Goal: Task Accomplishment & Management: Complete application form

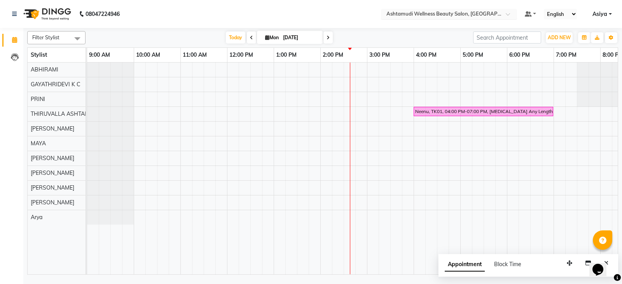
scroll to position [0, 122]
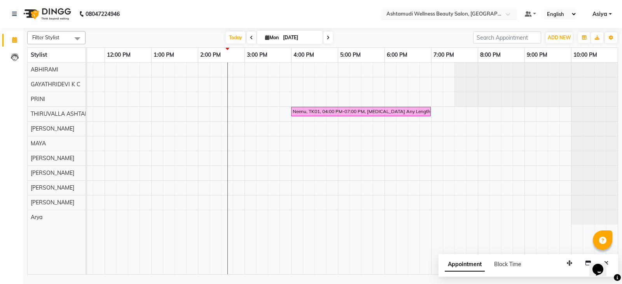
click at [464, 14] on input "text" at bounding box center [441, 15] width 113 height 8
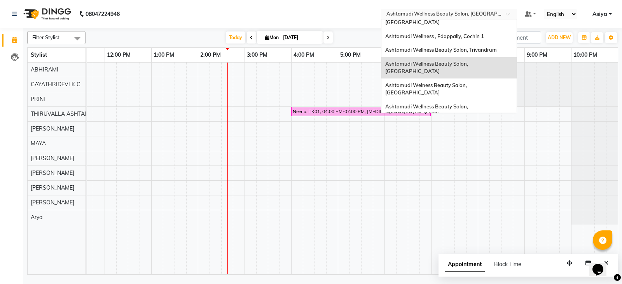
scroll to position [58, 0]
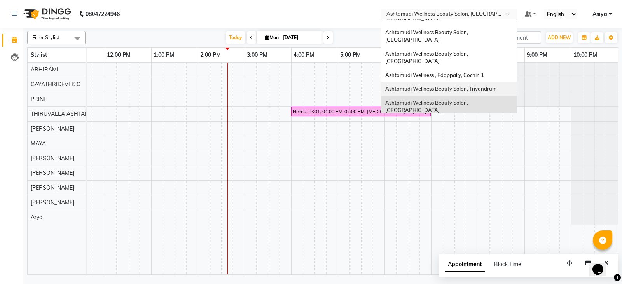
click at [470, 86] on span "Ashtamudi Wellness Beauty Salon, Trivandrum" at bounding box center [441, 89] width 112 height 6
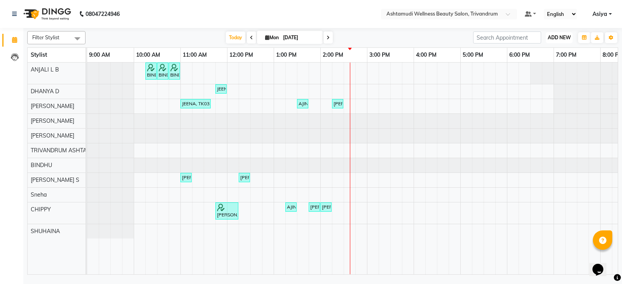
click at [549, 39] on span "ADD NEW" at bounding box center [559, 38] width 23 height 6
click at [543, 51] on button "Add Appointment" at bounding box center [541, 52] width 61 height 10
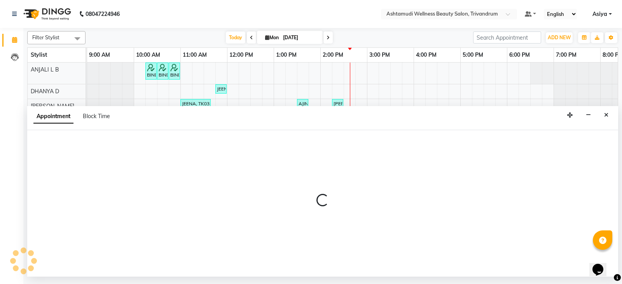
select select "600"
select select "tentative"
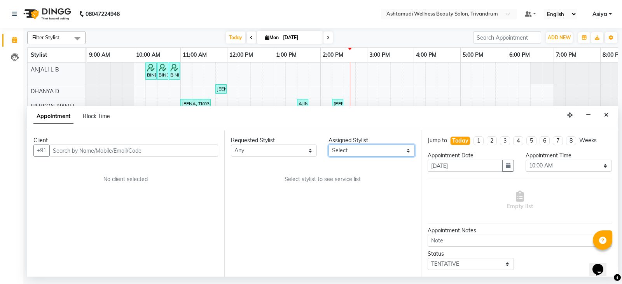
click at [383, 148] on select "Select ANJALI L B BINDHU CHIPPY DHANYA D KARTHIKA MANJUSHA SARITHA SHUHAINA Sne…" at bounding box center [371, 151] width 86 height 12
select select "27312"
click at [328, 145] on select "Select ANJALI L B BINDHU CHIPPY DHANYA D KARTHIKA MANJUSHA SARITHA SHUHAINA Sne…" at bounding box center [371, 151] width 86 height 12
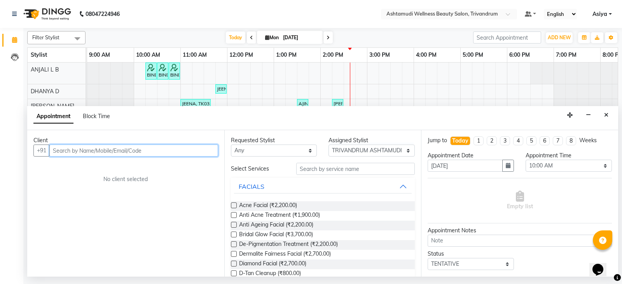
click at [166, 149] on input "text" at bounding box center [133, 151] width 169 height 12
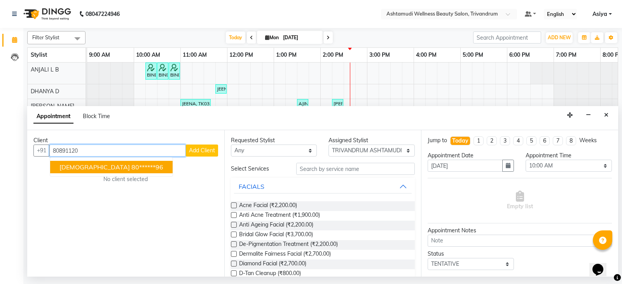
click at [131, 170] on ngb-highlight "80******96" at bounding box center [147, 167] width 32 height 8
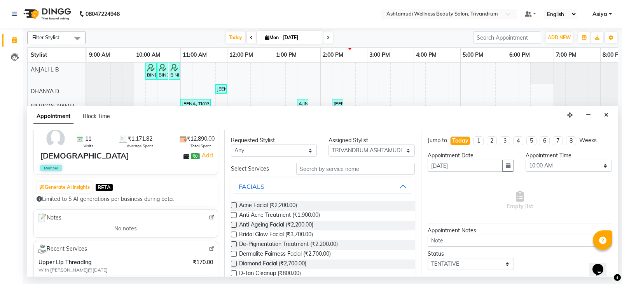
scroll to position [78, 0]
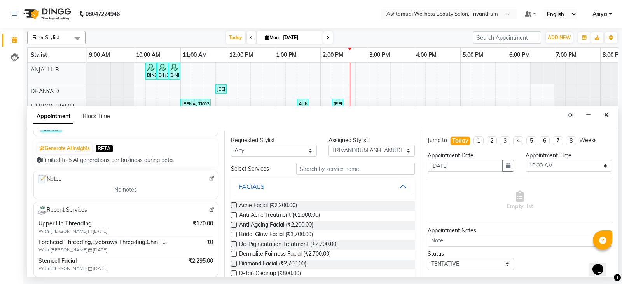
type input "80******96"
click at [328, 172] on input "text" at bounding box center [355, 169] width 119 height 12
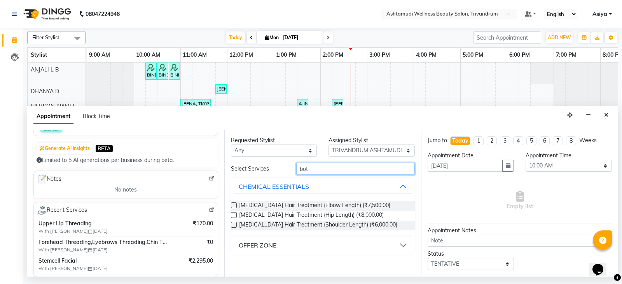
type input "bot"
click at [306, 246] on button "OFFER ZONE" at bounding box center [323, 245] width 178 height 14
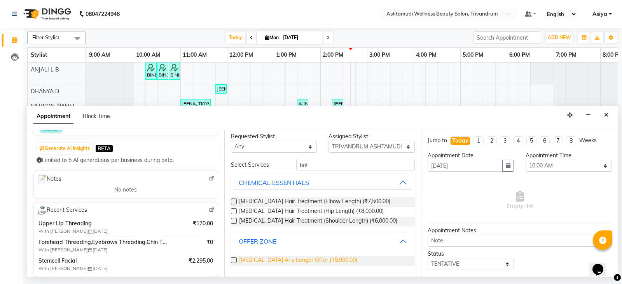
scroll to position [5, 0]
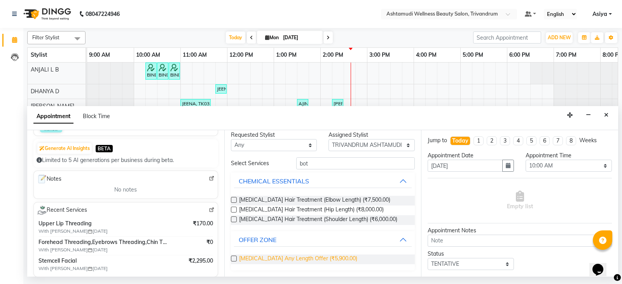
click at [297, 258] on span "Botox Any Length Offer (₹5,900.00)" at bounding box center [298, 260] width 118 height 10
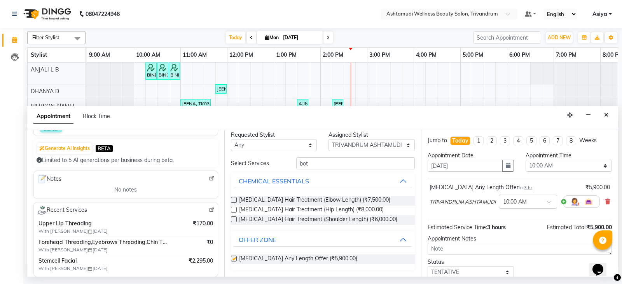
checkbox input "false"
click at [542, 166] on select "Select 10:00 AM 10:15 AM 10:30 AM 10:45 AM 11:00 AM 11:15 AM 11:30 AM 11:45 AM …" at bounding box center [569, 166] width 86 height 12
select select "900"
click at [526, 160] on select "Select 10:00 AM 10:15 AM 10:30 AM 10:45 AM 11:00 AM 11:15 AM 11:30 AM 11:45 AM …" at bounding box center [569, 166] width 86 height 12
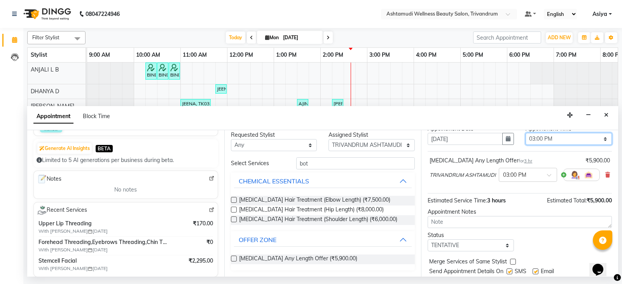
scroll to position [39, 0]
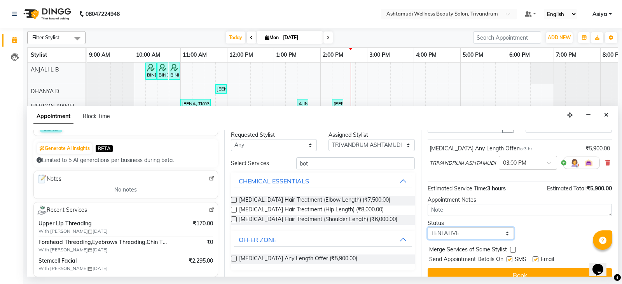
click at [460, 237] on select "Select TENTATIVE CONFIRM CHECK-IN UPCOMING" at bounding box center [471, 233] width 86 height 12
select select "confirm booking"
click at [428, 229] on select "Select TENTATIVE CONFIRM CHECK-IN UPCOMING" at bounding box center [471, 233] width 86 height 12
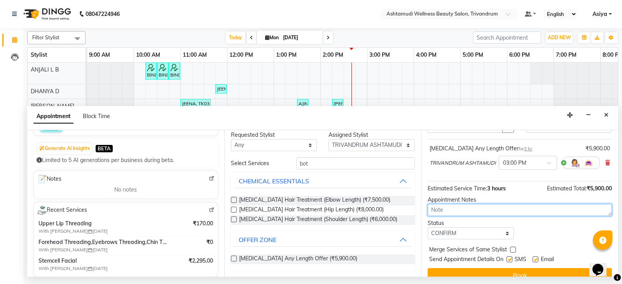
click at [482, 209] on textarea at bounding box center [520, 210] width 184 height 12
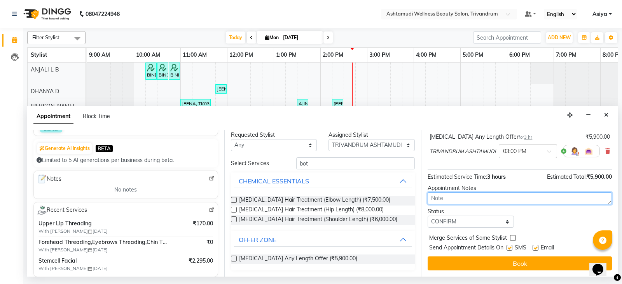
click at [433, 201] on textarea at bounding box center [520, 198] width 184 height 12
type textarea "Indhu"
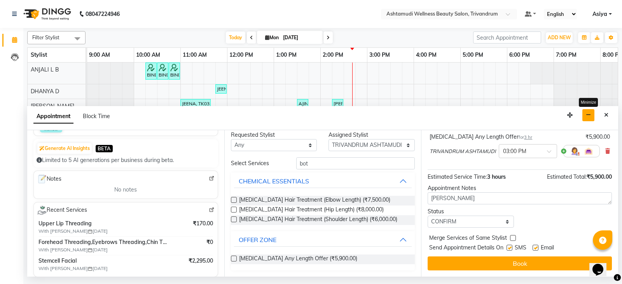
click at [594, 115] on button "button" at bounding box center [588, 115] width 12 height 12
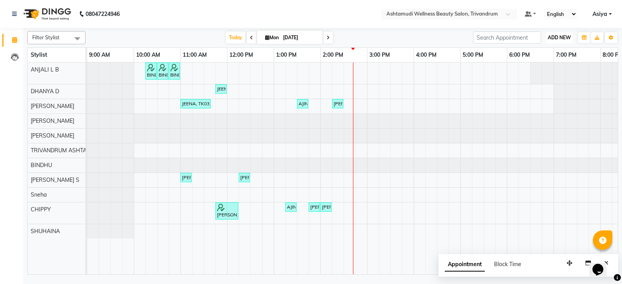
click at [552, 40] on span "ADD NEW" at bounding box center [559, 38] width 23 height 6
click at [533, 54] on button "Add Appointment" at bounding box center [541, 52] width 61 height 10
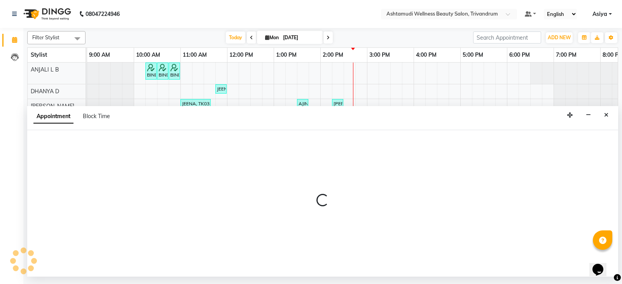
select select "600"
select select "tentative"
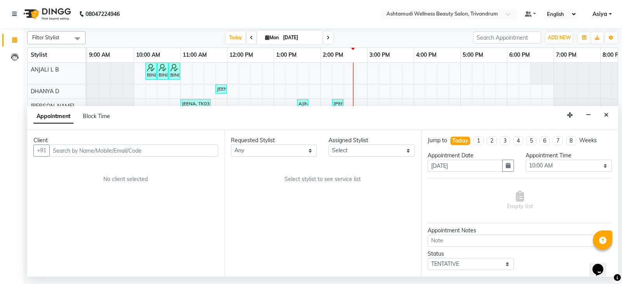
click at [85, 150] on input "text" at bounding box center [133, 151] width 169 height 12
click at [174, 150] on input "text" at bounding box center [133, 151] width 169 height 12
paste input "7306319715"
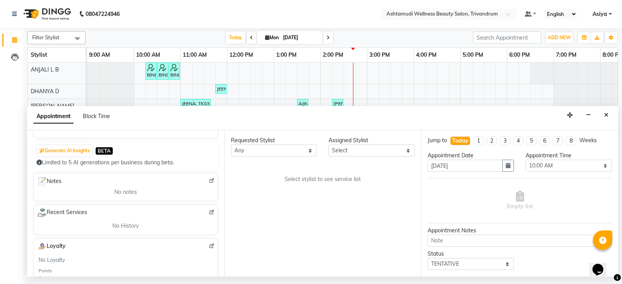
scroll to position [0, 0]
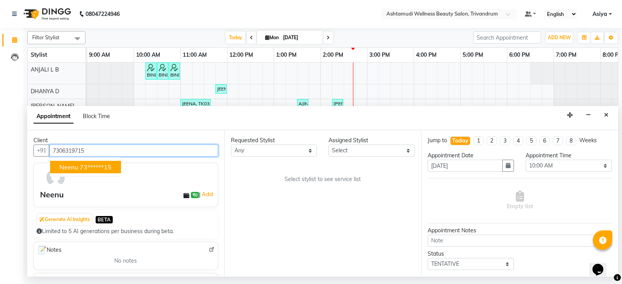
type input "7306319715"
click at [147, 142] on div "Client" at bounding box center [125, 140] width 185 height 8
click at [144, 155] on input "7306319715" at bounding box center [133, 151] width 169 height 12
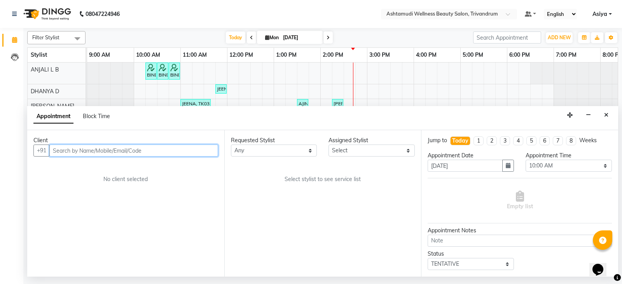
paste input "8089112096"
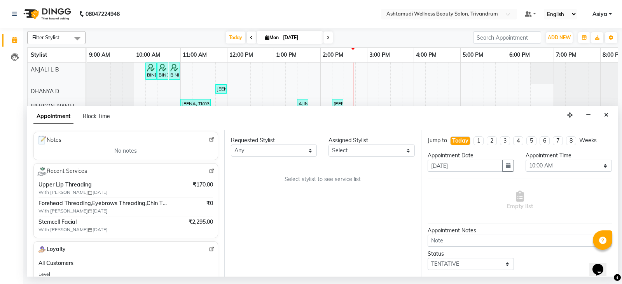
scroll to position [155, 0]
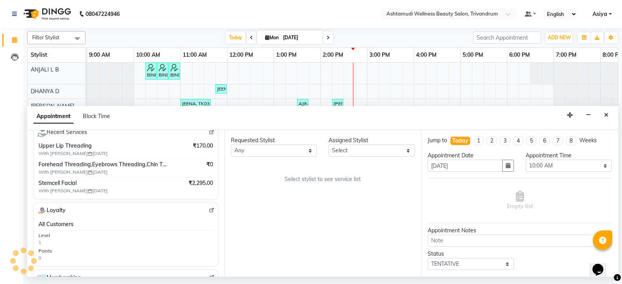
type input "8089112096"
click at [349, 158] on div "Requested Stylist Any ANJALI L B BINDHU CHIPPY DHANYA D KARTHIKA MANJUSHA SARIT…" at bounding box center [322, 203] width 197 height 147
click at [349, 154] on select "Select ANJALI L B BINDHU CHIPPY DHANYA D KARTHIKA MANJUSHA SARITHA SHUHAINA Sne…" at bounding box center [371, 151] width 86 height 12
select select "27312"
click at [328, 145] on select "Select ANJALI L B BINDHU CHIPPY DHANYA D KARTHIKA MANJUSHA SARITHA SHUHAINA Sne…" at bounding box center [371, 151] width 86 height 12
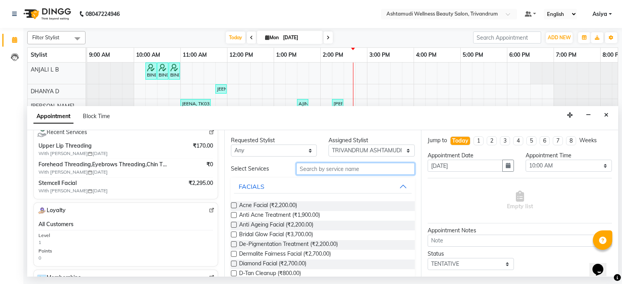
click at [326, 173] on input "text" at bounding box center [355, 169] width 119 height 12
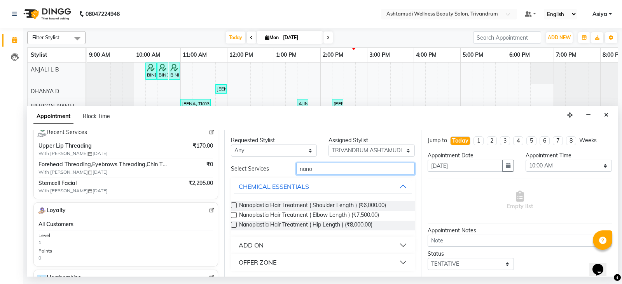
type input "nano"
click at [312, 245] on button "ADD ON" at bounding box center [323, 245] width 178 height 14
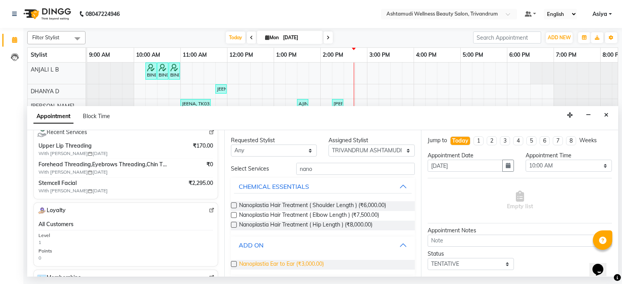
scroll to position [23, 0]
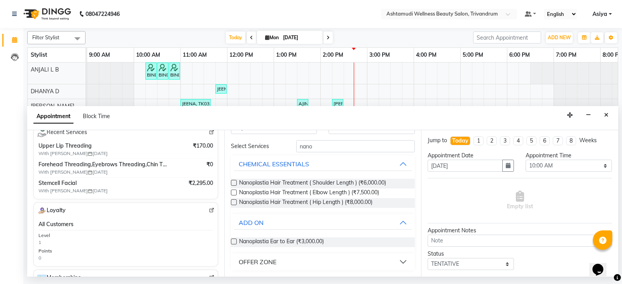
click at [272, 260] on div "OFFER ZONE" at bounding box center [258, 261] width 38 height 9
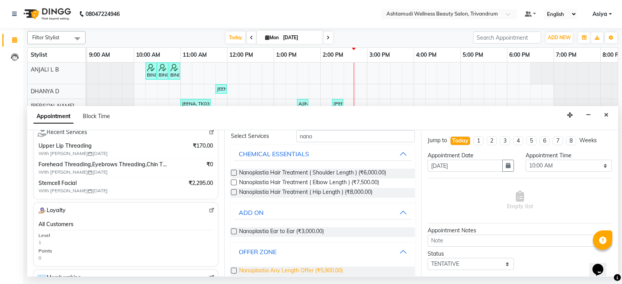
scroll to position [44, 0]
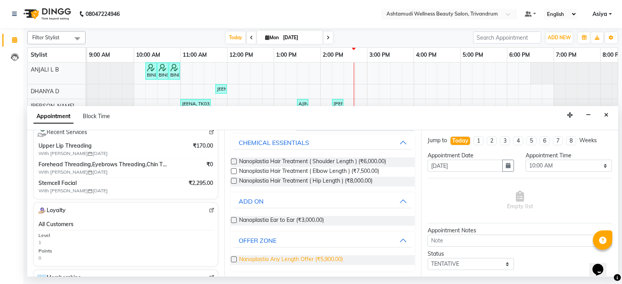
click at [269, 263] on span "Nanoplastia Any Length Offer (₹5,900.00)" at bounding box center [291, 260] width 104 height 10
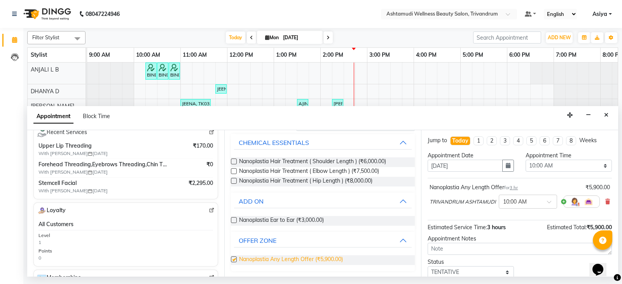
checkbox input "false"
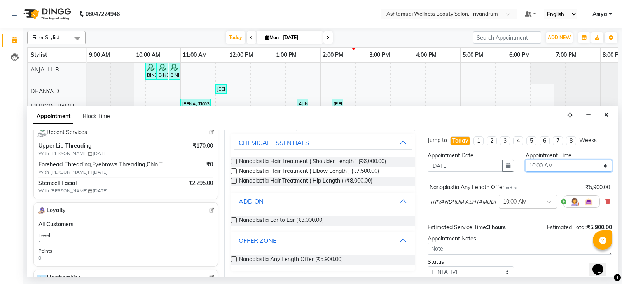
click at [537, 161] on select "Select 10:00 AM 10:15 AM 10:30 AM 10:45 AM 11:00 AM 11:15 AM 11:30 AM 11:45 AM …" at bounding box center [569, 166] width 86 height 12
select select "900"
click at [526, 160] on select "Select 10:00 AM 10:15 AM 10:30 AM 10:45 AM 11:00 AM 11:15 AM 11:30 AM 11:45 AM …" at bounding box center [569, 166] width 86 height 12
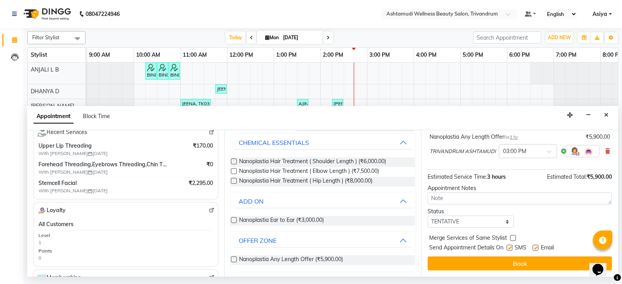
scroll to position [52, 0]
click at [456, 224] on select "Select TENTATIVE CONFIRM CHECK-IN UPCOMING" at bounding box center [471, 222] width 86 height 12
select select "confirm booking"
click at [428, 216] on select "Select TENTATIVE CONFIRM CHECK-IN UPCOMING" at bounding box center [471, 222] width 86 height 12
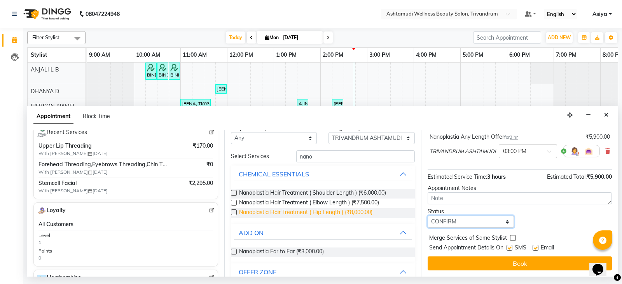
scroll to position [0, 0]
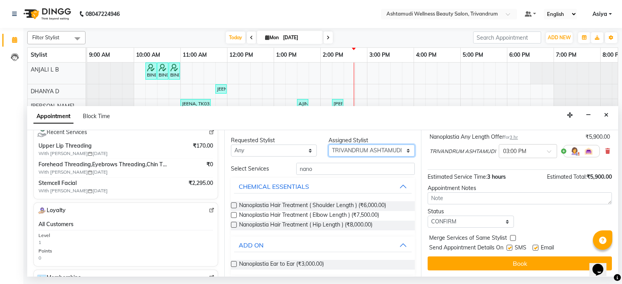
click at [349, 149] on select "Select ANJALI L B BINDHU CHIPPY DHANYA D KARTHIKA MANJUSHA SARITHA SHUHAINA Sne…" at bounding box center [371, 151] width 86 height 12
click at [361, 151] on select "Select ANJALI L B BINDHU CHIPPY DHANYA D KARTHIKA MANJUSHA SARITHA SHUHAINA Sne…" at bounding box center [371, 151] width 86 height 12
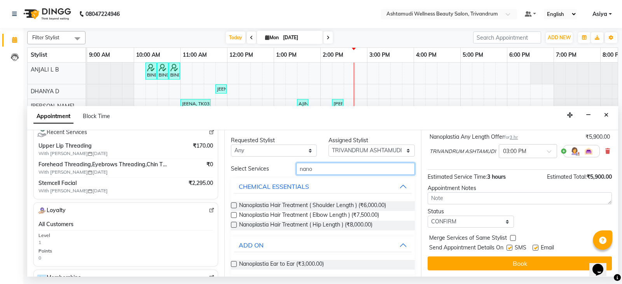
click at [308, 168] on input "nano" at bounding box center [355, 169] width 119 height 12
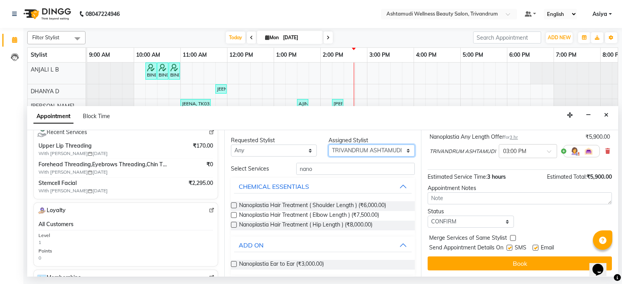
click at [362, 151] on select "Select ANJALI L B BINDHU CHIPPY DHANYA D KARTHIKA MANJUSHA SARITHA SHUHAINA Sne…" at bounding box center [371, 151] width 86 height 12
click at [328, 145] on select "Select ANJALI L B BINDHU CHIPPY DHANYA D KARTHIKA MANJUSHA SARITHA SHUHAINA Sne…" at bounding box center [371, 151] width 86 height 12
click at [361, 153] on select "Select ANJALI L B BINDHU CHIPPY DHANYA D KARTHIKA MANJUSHA SARITHA SHUHAINA Sne…" at bounding box center [371, 151] width 86 height 12
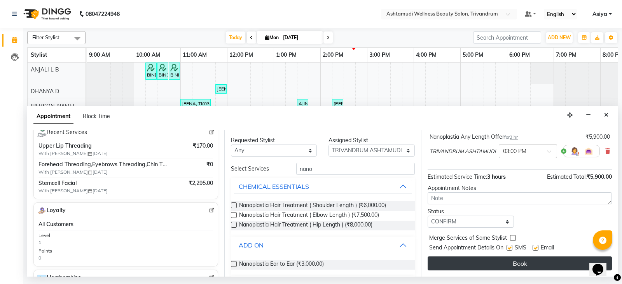
click at [461, 259] on button "Book" at bounding box center [520, 264] width 184 height 14
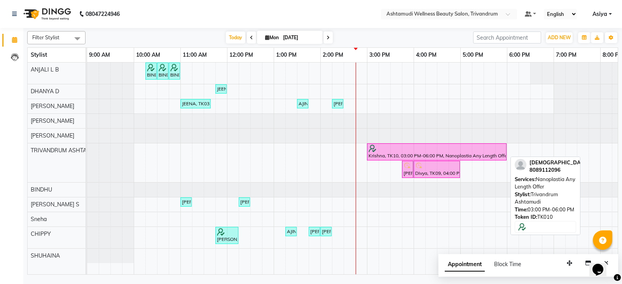
click at [426, 153] on div "Krishna, TK10, 03:00 PM-06:00 PM, Nanoplastia Any Length Offer" at bounding box center [437, 152] width 138 height 15
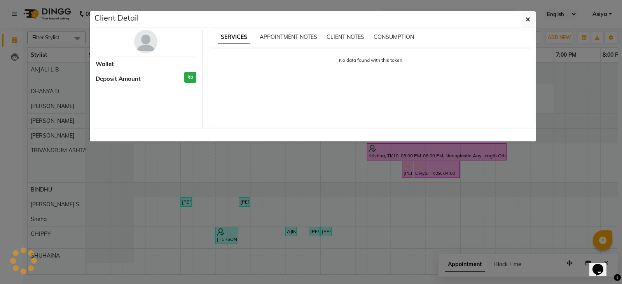
select select "6"
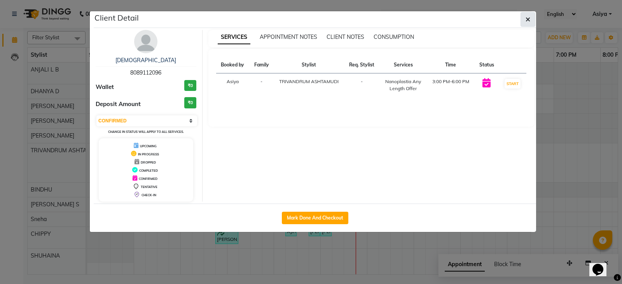
click at [531, 14] on button "button" at bounding box center [527, 19] width 15 height 15
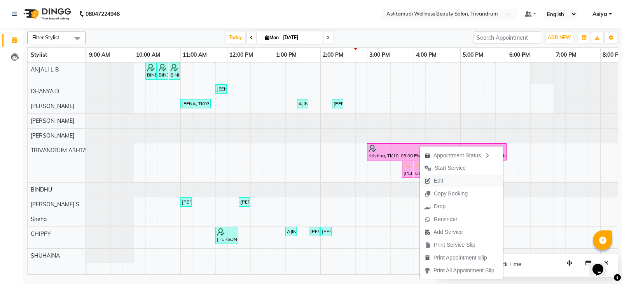
click at [450, 178] on button "Edit" at bounding box center [461, 181] width 83 height 13
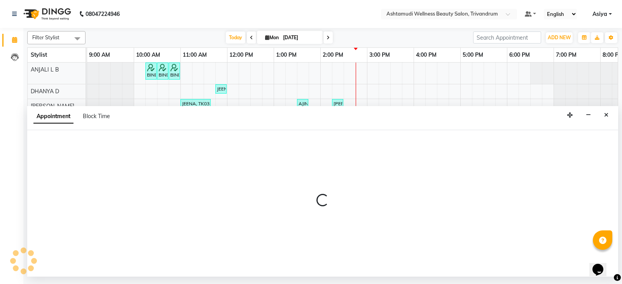
select select "confirm booking"
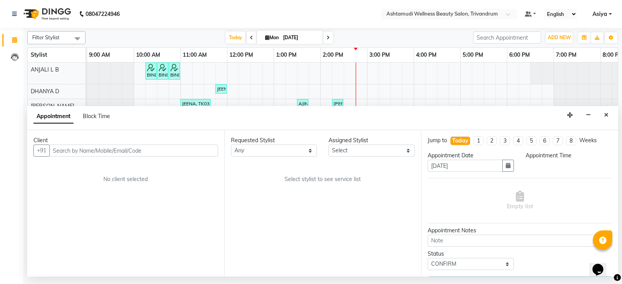
select select "27312"
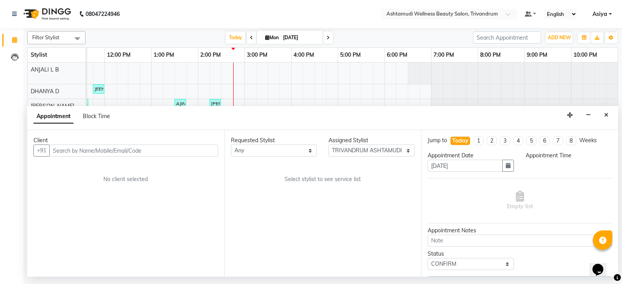
select select "900"
select select "2009"
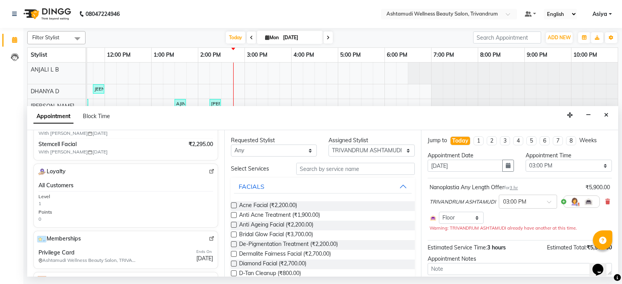
scroll to position [155, 0]
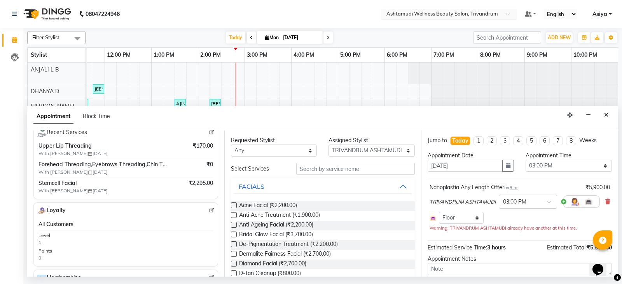
click at [477, 19] on ng-select "Select Location × Ashtamudi Wellness Beauty Salon, Trivandrum" at bounding box center [449, 14] width 136 height 10
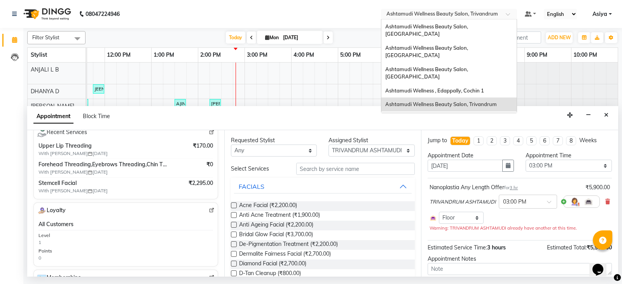
scroll to position [0, 0]
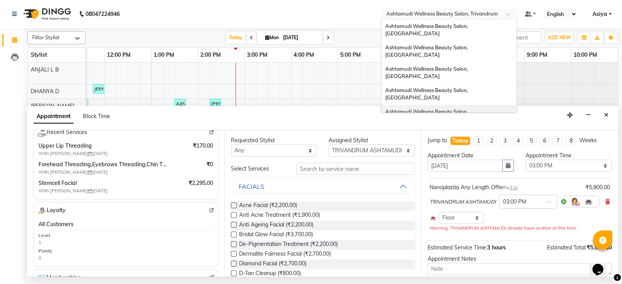
click at [469, 108] on span "Ashtamudi Wellness Beauty Salon, [GEOGRAPHIC_DATA]" at bounding box center [427, 115] width 84 height 14
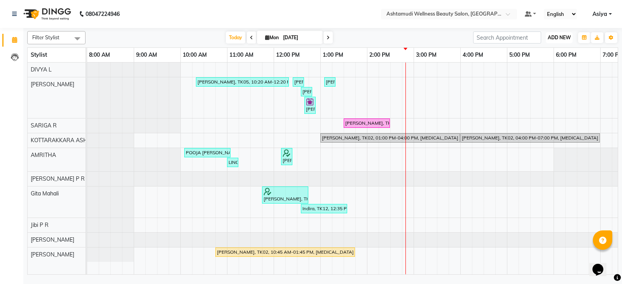
click at [562, 39] on span "ADD NEW" at bounding box center [559, 38] width 23 height 6
click at [551, 49] on button "Add Appointment" at bounding box center [541, 52] width 61 height 10
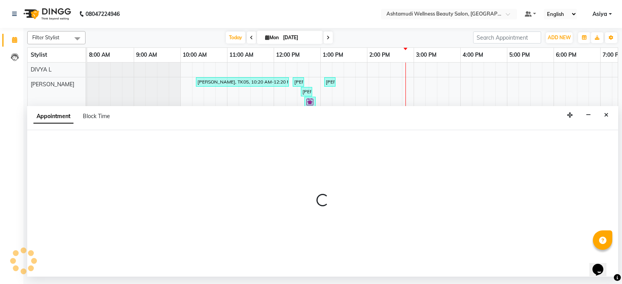
select select "540"
select select "tentative"
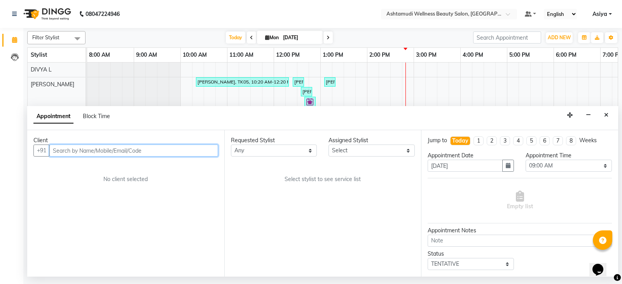
click at [159, 149] on input "text" at bounding box center [133, 151] width 169 height 12
paste input "8848179828"
type input "8848179828"
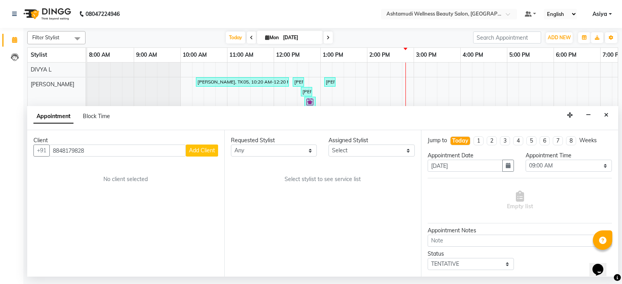
click at [204, 152] on span "Add Client" at bounding box center [202, 150] width 26 height 7
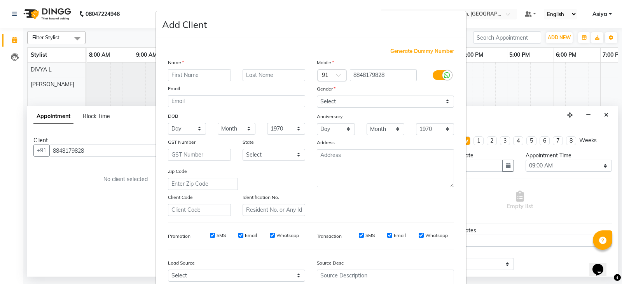
click at [185, 78] on input "text" at bounding box center [199, 75] width 63 height 12
type input "Neeraja"
click at [330, 102] on select "Select [DEMOGRAPHIC_DATA] [DEMOGRAPHIC_DATA] Other Prefer Not To Say" at bounding box center [385, 102] width 137 height 12
select select "[DEMOGRAPHIC_DATA]"
click at [317, 96] on select "Select [DEMOGRAPHIC_DATA] [DEMOGRAPHIC_DATA] Other Prefer Not To Say" at bounding box center [385, 102] width 137 height 12
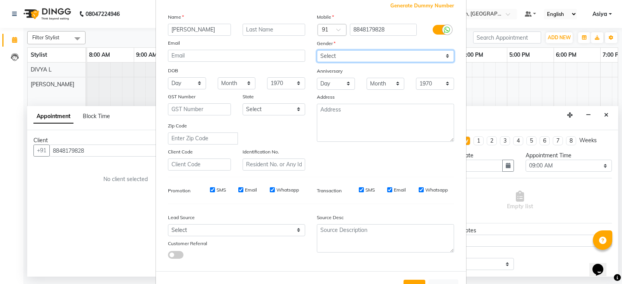
scroll to position [75, 0]
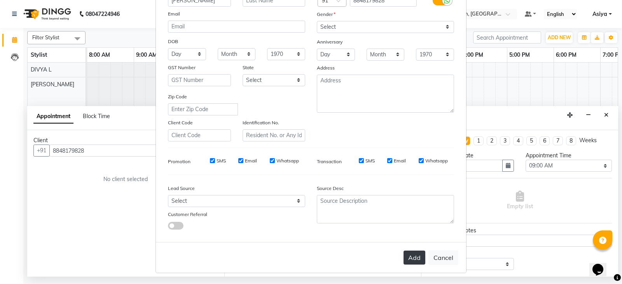
click at [412, 257] on button "Add" at bounding box center [414, 258] width 22 height 14
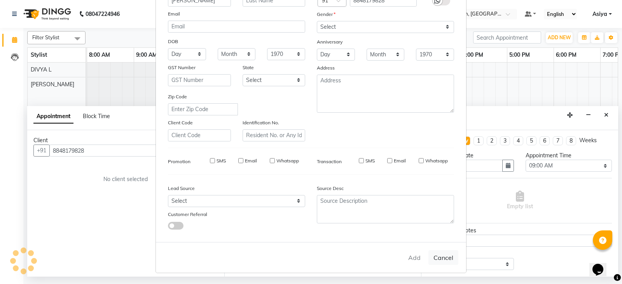
type input "88******28"
select select
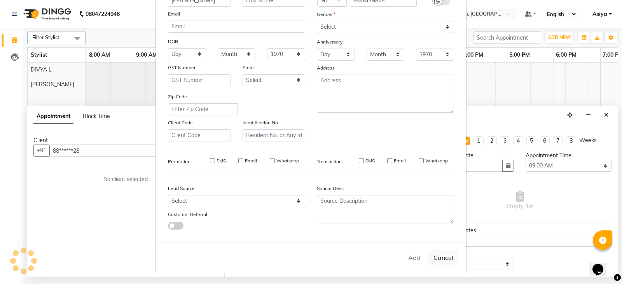
select select
checkbox input "false"
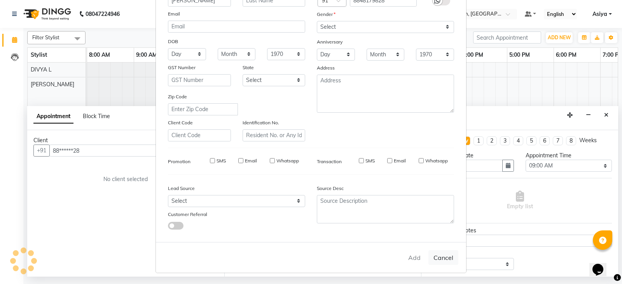
checkbox input "false"
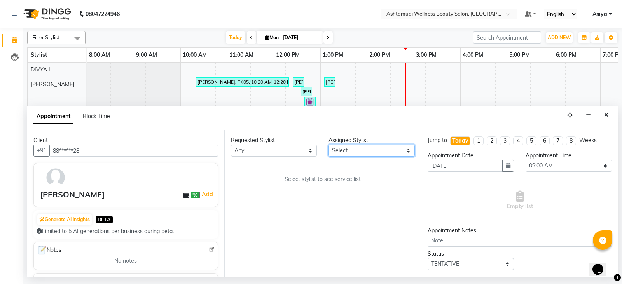
click at [367, 148] on select "Select AMRITHA DIVYA L Gita Mahali Jibi P R Karina Darjee KOTTARAKKARA ASHTAMUD…" at bounding box center [371, 151] width 86 height 12
select select "27462"
click at [328, 145] on select "Select AMRITHA DIVYA L Gita Mahali Jibi P R Karina Darjee KOTTARAKKARA ASHTAMUD…" at bounding box center [371, 151] width 86 height 12
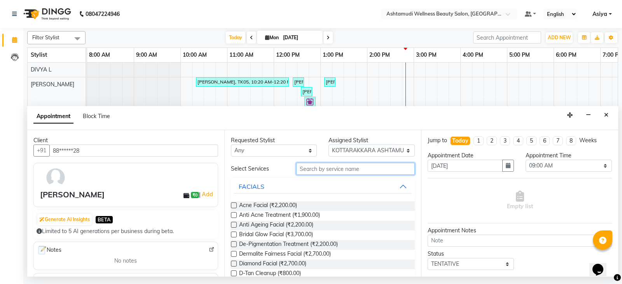
click at [339, 167] on input "text" at bounding box center [355, 169] width 119 height 12
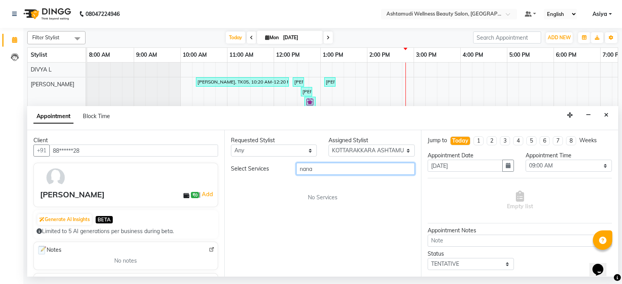
click at [339, 167] on input "nana" at bounding box center [355, 169] width 119 height 12
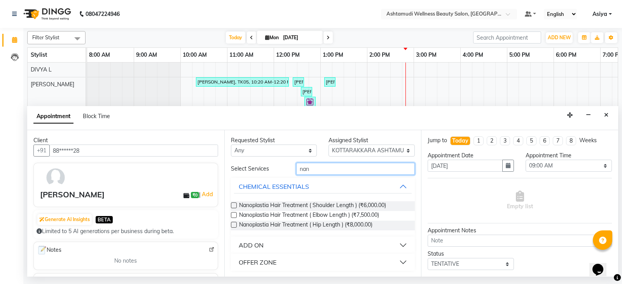
type input "nan"
click at [266, 263] on div "OFFER ZONE" at bounding box center [258, 262] width 38 height 9
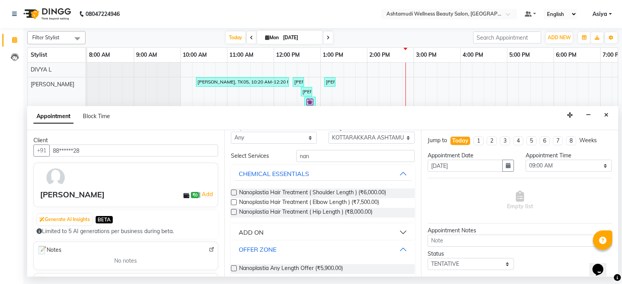
scroll to position [20, 0]
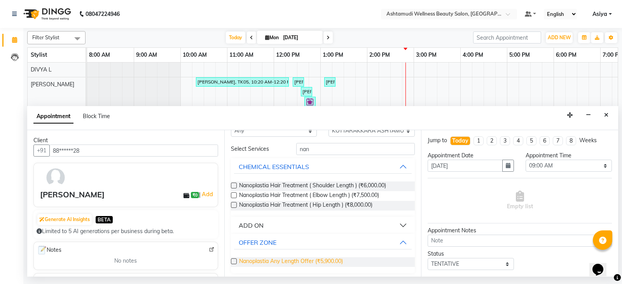
click at [267, 262] on span "Nanoplastia Any Length Offer (₹5,900.00)" at bounding box center [291, 262] width 104 height 10
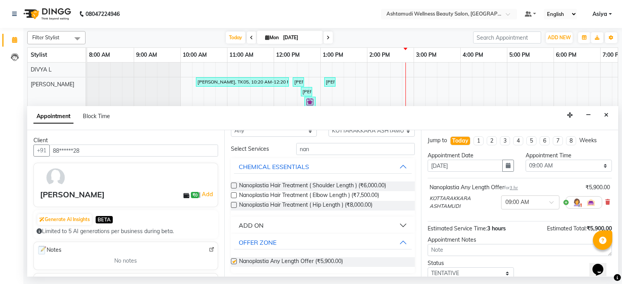
checkbox input "false"
click at [538, 168] on select "Select 09:00 AM 09:15 AM 09:30 AM 09:45 AM 10:00 AM 10:15 AM 10:30 AM 10:45 AM …" at bounding box center [569, 166] width 86 height 12
select select "600"
click at [526, 160] on select "Select 09:00 AM 09:15 AM 09:30 AM 09:45 AM 10:00 AM 10:15 AM 10:30 AM 10:45 AM …" at bounding box center [569, 166] width 86 height 12
click at [506, 163] on icon "button" at bounding box center [508, 165] width 5 height 5
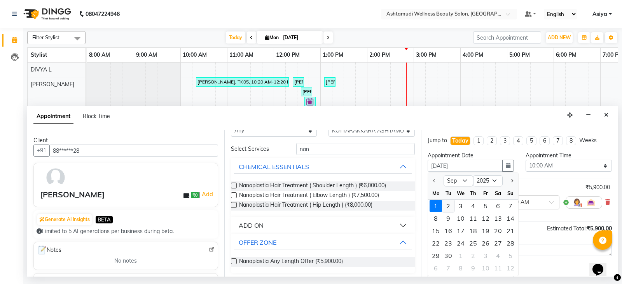
click at [452, 208] on div "2" at bounding box center [448, 206] width 12 height 12
type input "02-09-2025"
select select "600"
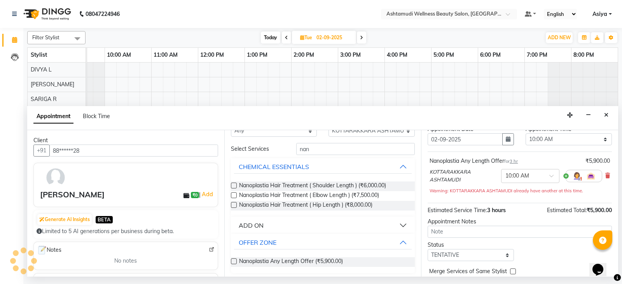
scroll to position [39, 0]
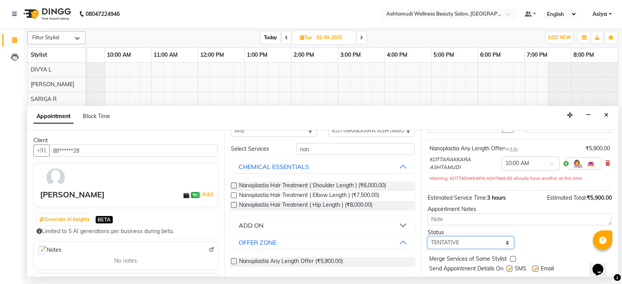
click at [454, 245] on select "Select TENTATIVE CONFIRM UPCOMING" at bounding box center [471, 243] width 86 height 12
select select "confirm booking"
click at [428, 237] on select "Select TENTATIVE CONFIRM UPCOMING" at bounding box center [471, 243] width 86 height 12
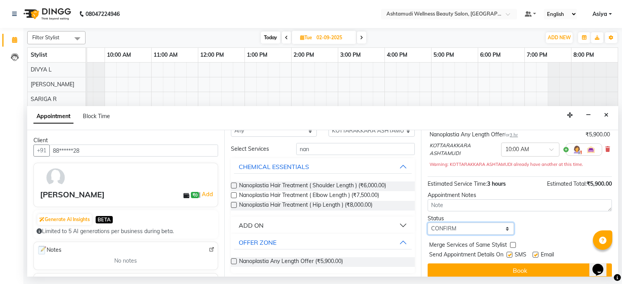
scroll to position [60, 0]
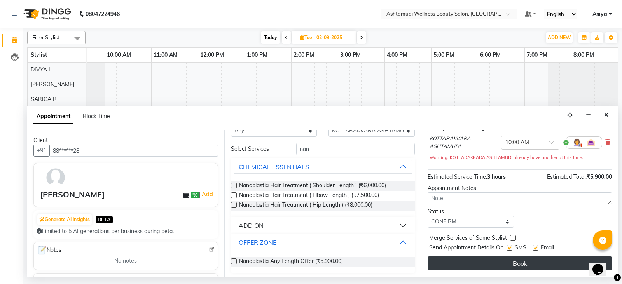
click at [447, 264] on button "Book" at bounding box center [520, 264] width 184 height 14
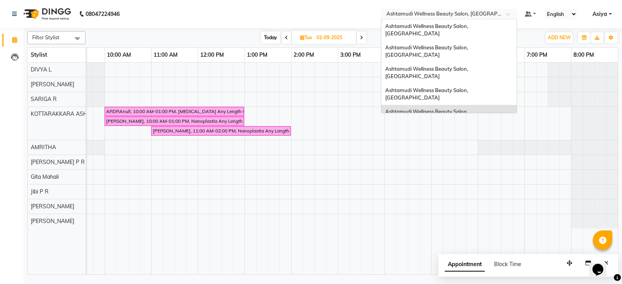
click at [468, 11] on input "text" at bounding box center [441, 15] width 113 height 8
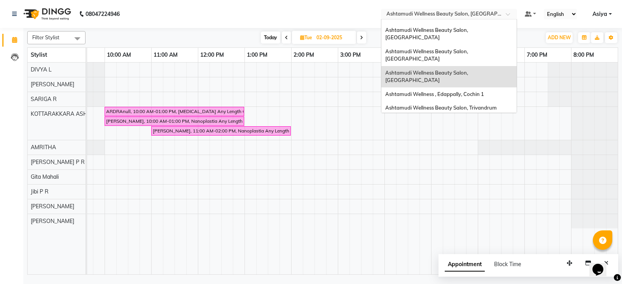
scroll to position [78, 0]
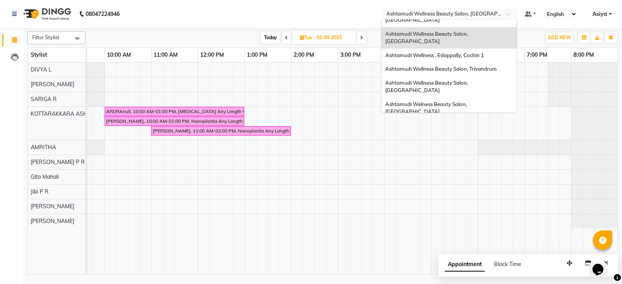
click at [469, 122] on span "Ashtamudi Wellness Beauty Salon, [GEOGRAPHIC_DATA]" at bounding box center [427, 129] width 84 height 14
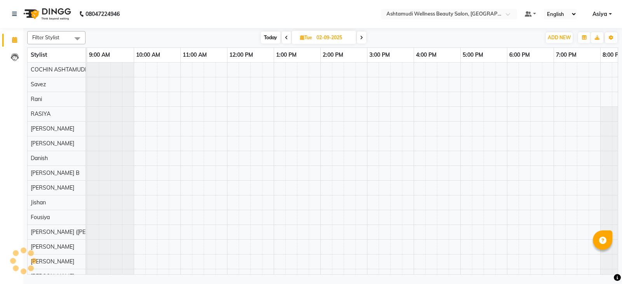
select select "en"
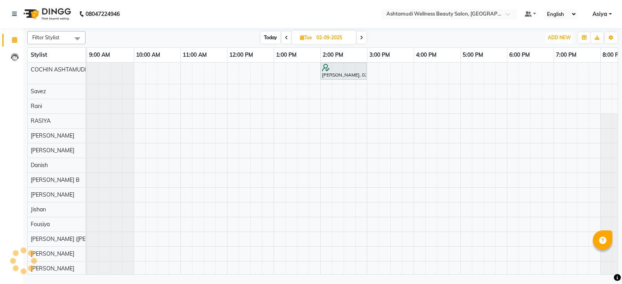
click at [566, 35] on span "ADD NEW" at bounding box center [559, 38] width 23 height 6
click at [548, 54] on button "Add Appointment" at bounding box center [541, 52] width 61 height 10
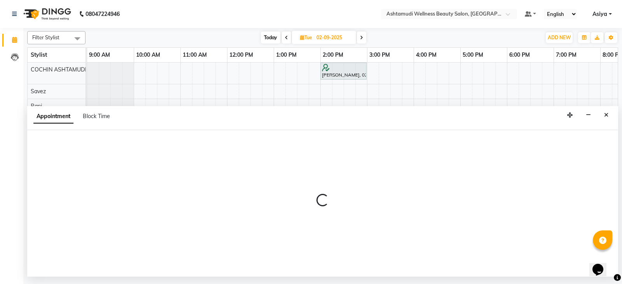
select select "600"
select select "tentative"
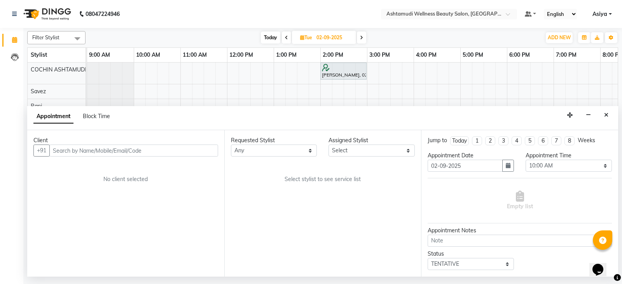
click at [83, 148] on input "text" at bounding box center [133, 151] width 169 height 12
type input "7907724207"
click at [195, 146] on button "Add Client" at bounding box center [202, 151] width 32 height 12
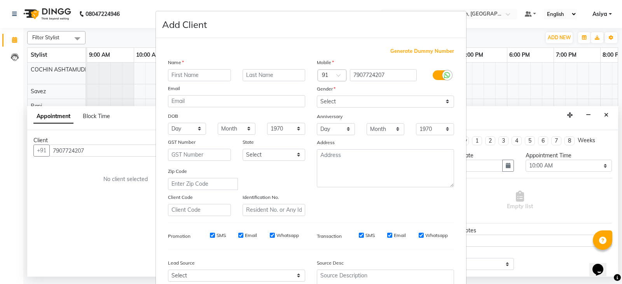
click at [197, 75] on input "text" at bounding box center [199, 75] width 63 height 12
type input "Shivani"
drag, startPoint x: 386, startPoint y: 100, endPoint x: 397, endPoint y: 107, distance: 12.7
click at [386, 100] on select "Select Male Female Other Prefer Not To Say" at bounding box center [385, 102] width 137 height 12
select select "female"
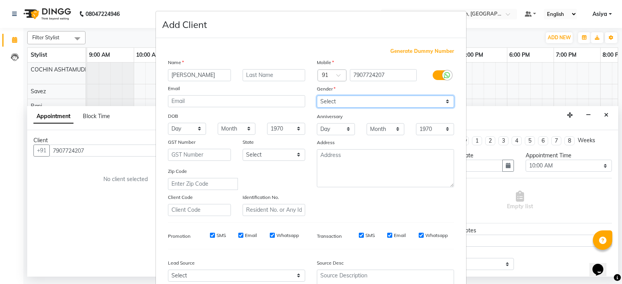
click at [317, 96] on select "Select Male Female Other Prefer Not To Say" at bounding box center [385, 102] width 137 height 12
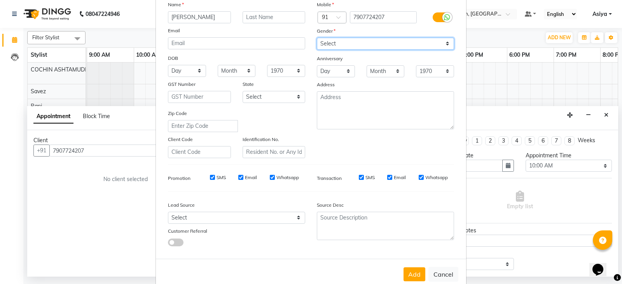
scroll to position [75, 0]
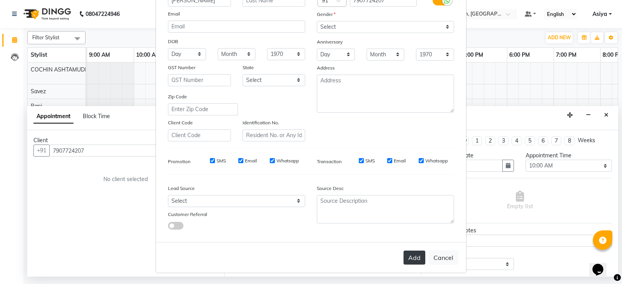
click at [410, 259] on button "Add" at bounding box center [414, 258] width 22 height 14
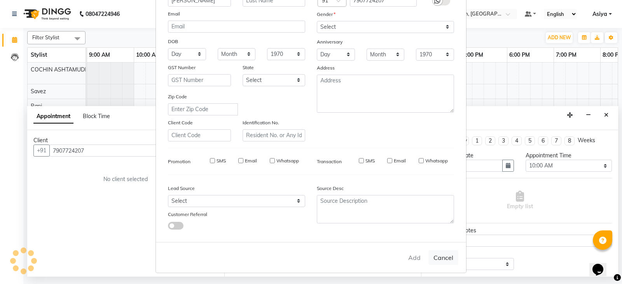
type input "79******07"
select select
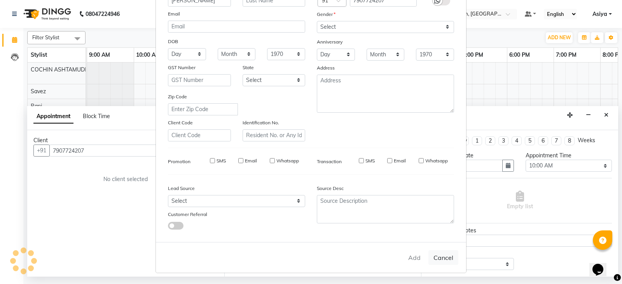
select select
checkbox input "false"
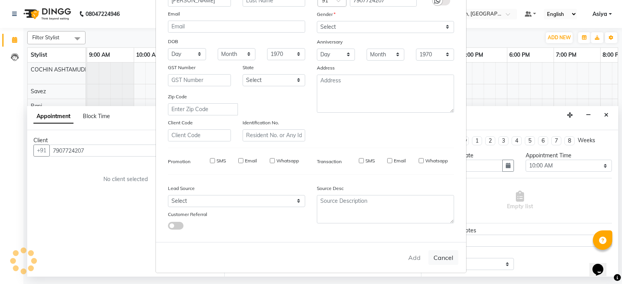
checkbox input "false"
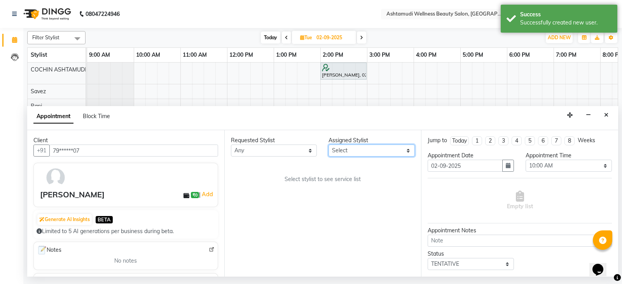
click at [344, 150] on select "Select Aiswarya B Ankith(URAJ) BINU MANGAR COCHIN ASHTAMUDI Danish Diksha Thapa…" at bounding box center [371, 151] width 86 height 12
select select "27313"
click at [328, 145] on select "Select Aiswarya B Ankith(URAJ) BINU MANGAR COCHIN ASHTAMUDI Danish Diksha Thapa…" at bounding box center [371, 151] width 86 height 12
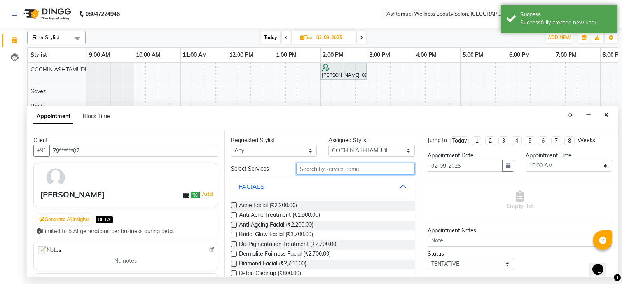
click at [340, 173] on input "text" at bounding box center [355, 169] width 119 height 12
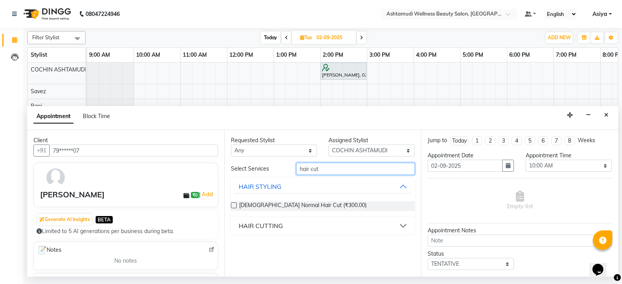
type input "hair cut"
click at [285, 223] on button "HAIR CUTTING" at bounding box center [323, 226] width 178 height 14
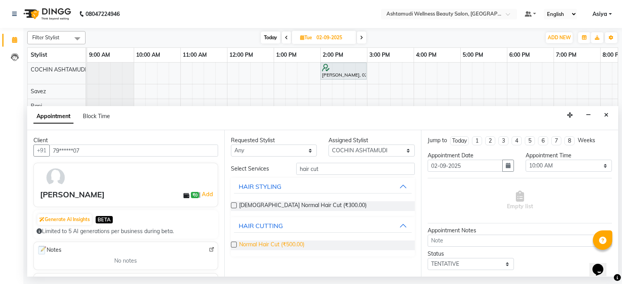
click at [276, 246] on span "Normal Hair Cut (₹500.00)" at bounding box center [271, 246] width 65 height 10
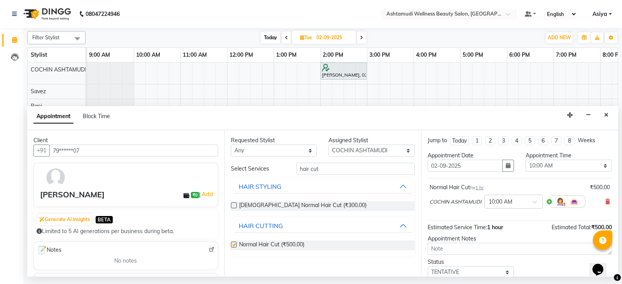
checkbox input "false"
click at [556, 169] on select "Select 10:00 AM 10:15 AM 10:30 AM 10:45 AM 11:00 AM 11:15 AM 11:30 AM 11:45 AM …" at bounding box center [569, 166] width 86 height 12
select select "990"
click at [526, 160] on select "Select 10:00 AM 10:15 AM 10:30 AM 10:45 AM 11:00 AM 11:15 AM 11:30 AM 11:45 AM …" at bounding box center [569, 166] width 86 height 12
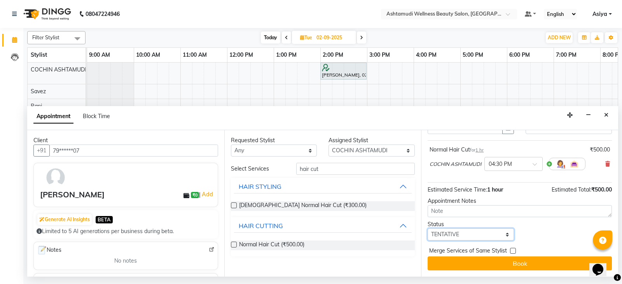
click at [464, 236] on select "Select TENTATIVE CONFIRM UPCOMING" at bounding box center [471, 235] width 86 height 12
select select "confirm booking"
click at [428, 229] on select "Select TENTATIVE CONFIRM UPCOMING" at bounding box center [471, 235] width 86 height 12
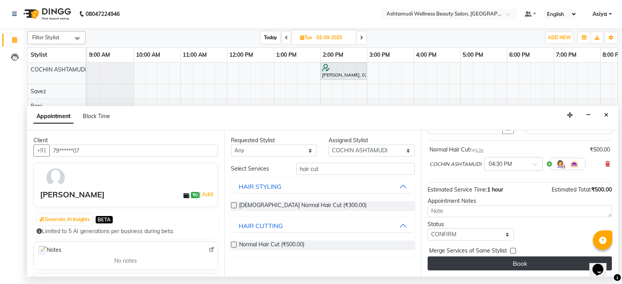
click at [457, 264] on button "Book" at bounding box center [520, 264] width 184 height 14
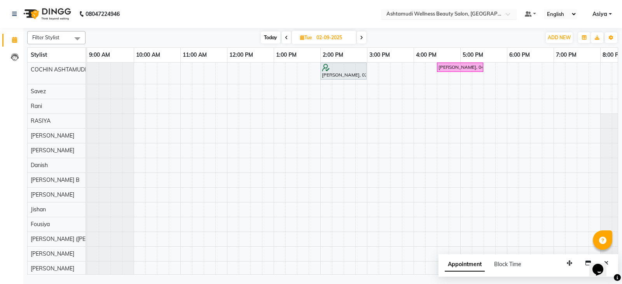
click at [487, 16] on input "text" at bounding box center [441, 15] width 113 height 8
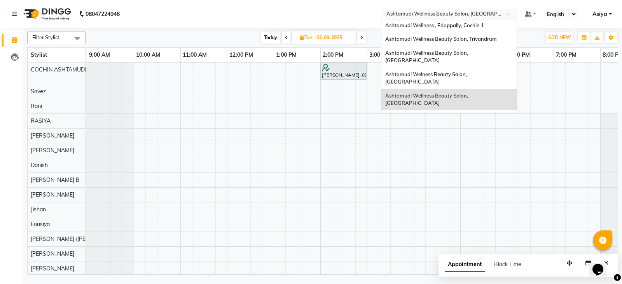
scroll to position [107, 0]
click at [469, 149] on span "Ashtamudi Wellness Beauty Salon, [GEOGRAPHIC_DATA]" at bounding box center [427, 156] width 84 height 14
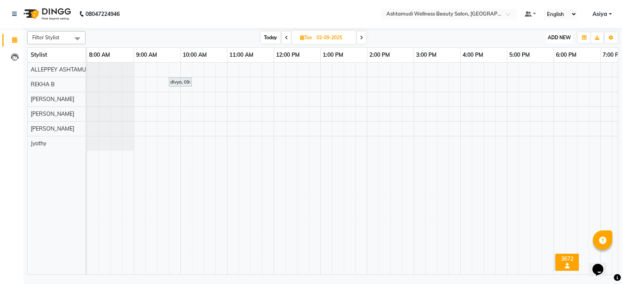
click at [550, 35] on span "ADD NEW" at bounding box center [559, 38] width 23 height 6
click at [550, 54] on button "Add Appointment" at bounding box center [541, 52] width 61 height 10
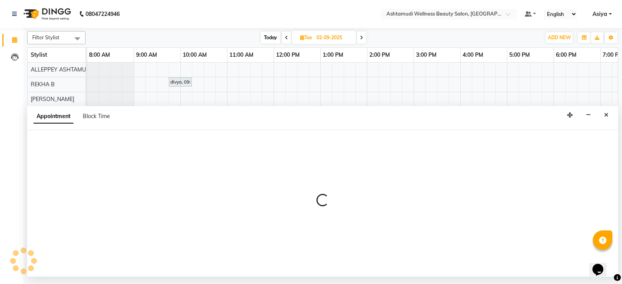
select select "540"
select select "tentative"
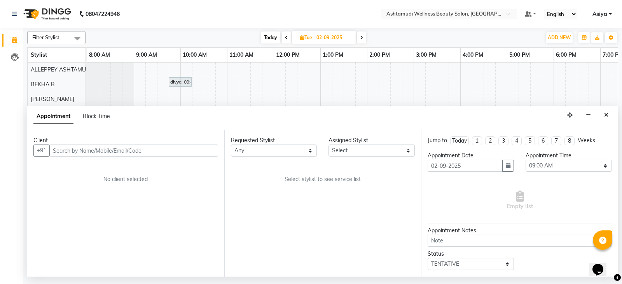
click at [90, 154] on input "text" at bounding box center [133, 151] width 169 height 12
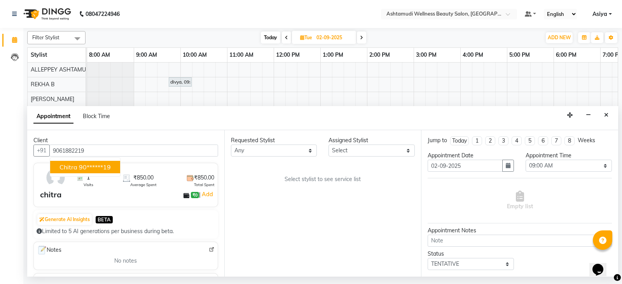
click at [85, 166] on ngb-highlight "90******19" at bounding box center [95, 167] width 32 height 8
type input "90******19"
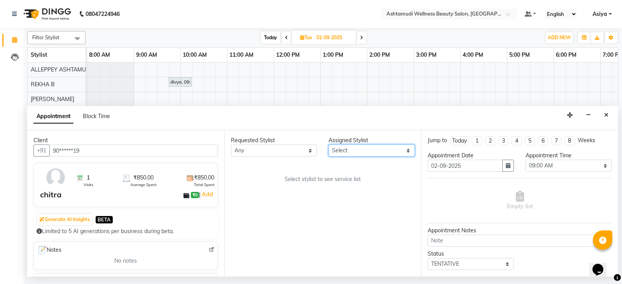
click at [389, 154] on select "Select ALLEPPEY ASHTAMUDI Jyothy REKHA B ROSELIN Soumya Sreedevi" at bounding box center [371, 151] width 86 height 12
select select "27367"
click at [328, 145] on select "Select ALLEPPEY ASHTAMUDI Jyothy REKHA B ROSELIN Soumya Sreedevi" at bounding box center [371, 151] width 86 height 12
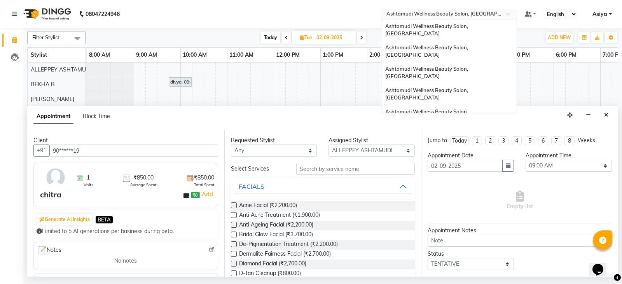
click at [468, 14] on input "text" at bounding box center [441, 15] width 113 height 8
click at [469, 66] on span "Ashtamudi Wellness Beauty Salon, [GEOGRAPHIC_DATA]" at bounding box center [427, 73] width 84 height 14
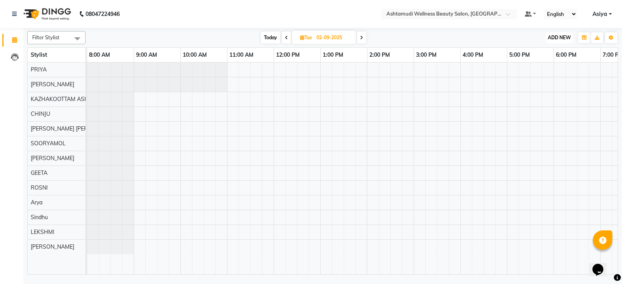
click at [557, 35] on span "ADD NEW" at bounding box center [559, 38] width 23 height 6
click at [550, 48] on button "Add Appointment" at bounding box center [541, 52] width 61 height 10
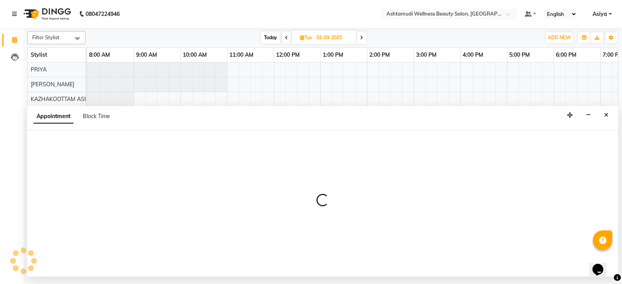
select select "540"
select select "tentative"
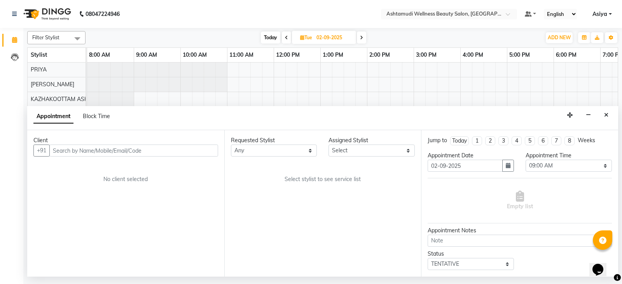
click at [100, 156] on input "text" at bounding box center [133, 151] width 169 height 12
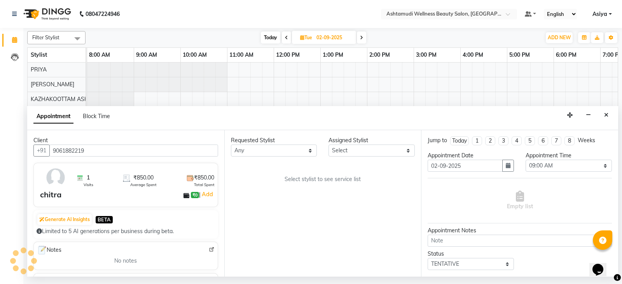
type input "9061882219"
click at [359, 145] on select "Select Arya CHINJU GEETA KAZHAKOOTTAM ASHTAMUDI KRISHNA LEKSHMI MADONNA MICHAEL…" at bounding box center [371, 151] width 86 height 12
select select "27528"
click at [328, 145] on select "Select Arya CHINJU GEETA KAZHAKOOTTAM ASHTAMUDI KRISHNA LEKSHMI MADONNA MICHAEL…" at bounding box center [371, 151] width 86 height 12
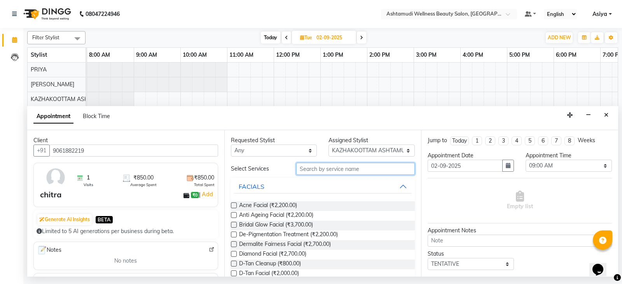
click at [344, 175] on input "text" at bounding box center [355, 169] width 119 height 12
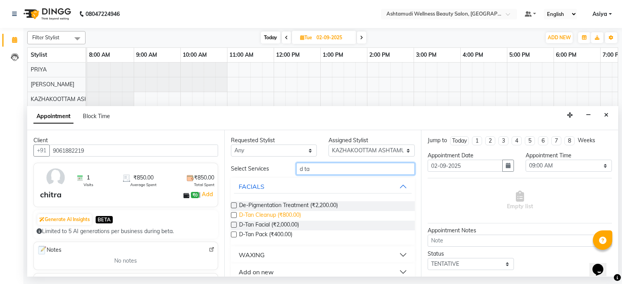
type input "d ta"
click at [269, 218] on span "D-Tan Cleanup (₹800.00)" at bounding box center [270, 216] width 62 height 10
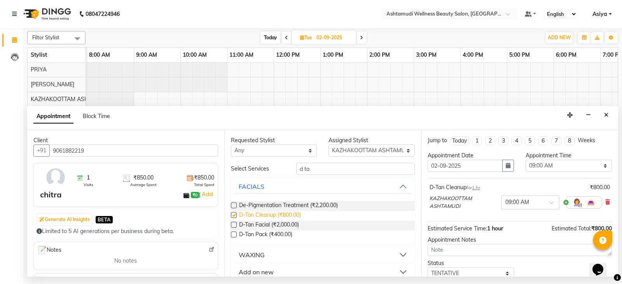
checkbox input "false"
click at [562, 166] on select "Select 09:00 AM 09:15 AM 09:30 AM 09:45 AM 10:00 AM 10:15 AM 10:30 AM 10:45 AM …" at bounding box center [569, 166] width 86 height 12
click at [506, 166] on icon "button" at bounding box center [508, 165] width 5 height 5
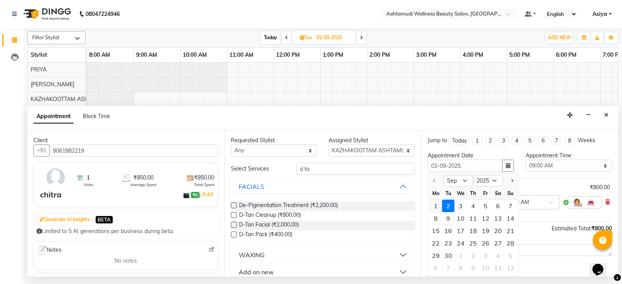
click at [438, 207] on div "1" at bounding box center [435, 206] width 12 height 12
type input "[DATE]"
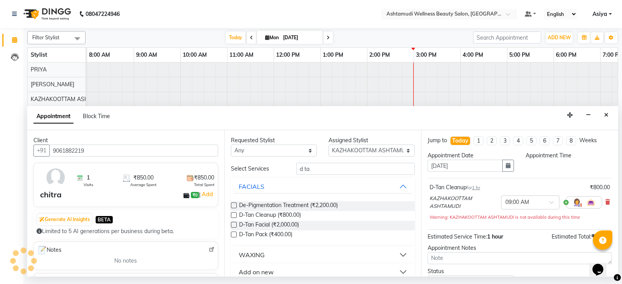
select select "540"
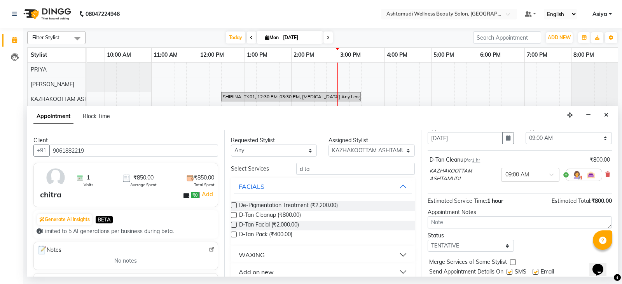
scroll to position [52, 0]
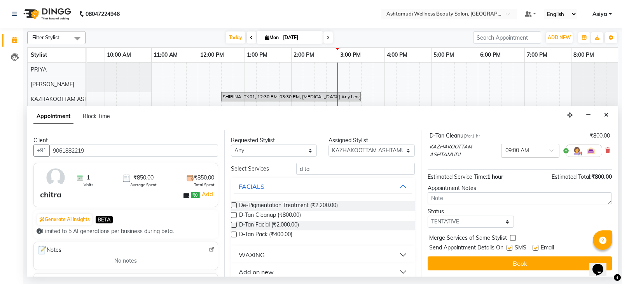
click at [524, 152] on input "text" at bounding box center [522, 150] width 34 height 8
click at [519, 218] on div "06:00 PM" at bounding box center [530, 216] width 58 height 14
drag, startPoint x: 447, startPoint y: 220, endPoint x: 451, endPoint y: 223, distance: 5.2
click at [447, 220] on select "Select TENTATIVE CONFIRM CHECK-IN UPCOMING" at bounding box center [471, 222] width 86 height 12
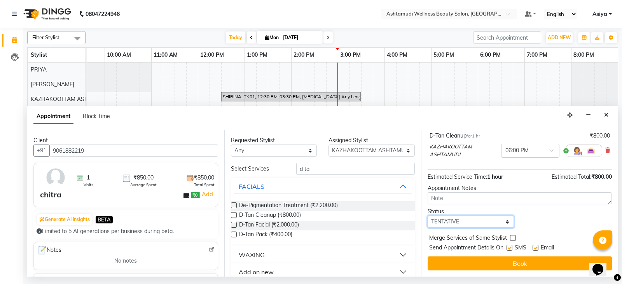
select select "confirm booking"
click at [428, 216] on select "Select TENTATIVE CONFIRM CHECK-IN UPCOMING" at bounding box center [471, 222] width 86 height 12
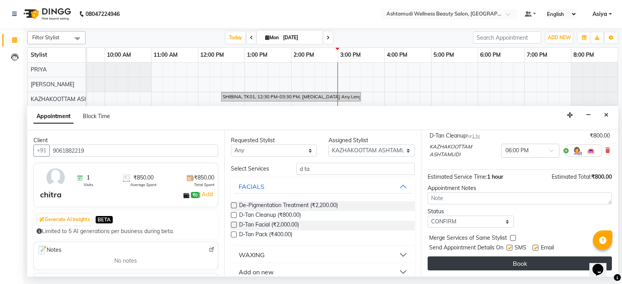
click at [460, 263] on button "Book" at bounding box center [520, 264] width 184 height 14
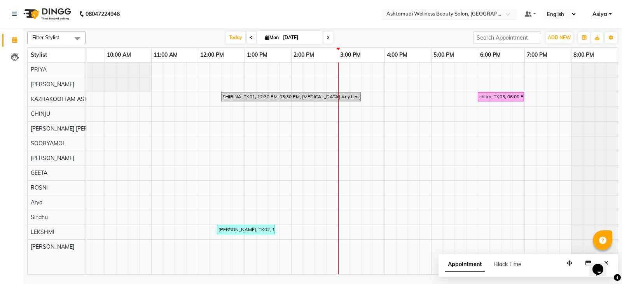
click at [502, 14] on div at bounding box center [449, 15] width 136 height 8
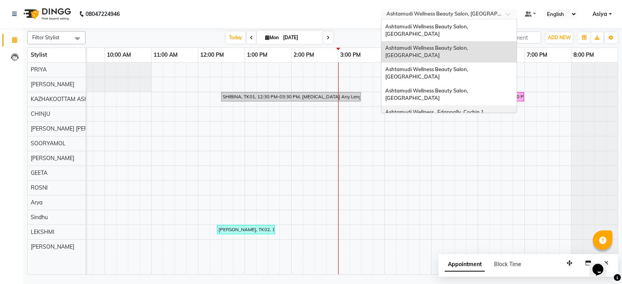
scroll to position [39, 0]
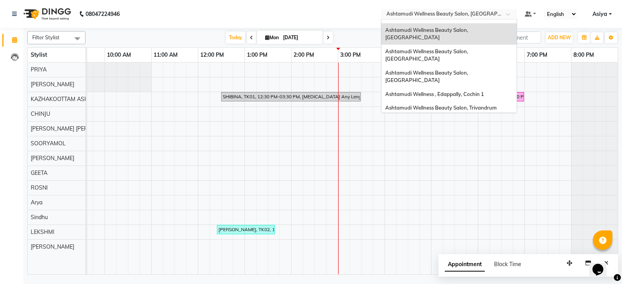
click at [469, 161] on span "Ashtamudi Wellness Beauty Salon, [GEOGRAPHIC_DATA]" at bounding box center [427, 168] width 84 height 14
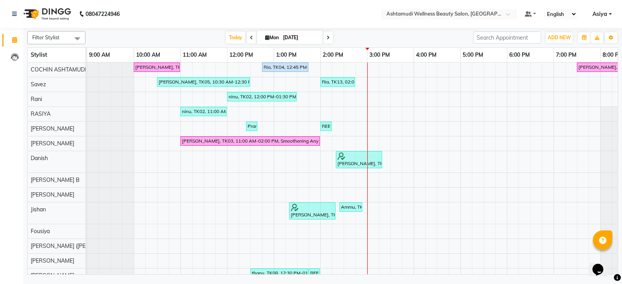
click at [326, 37] on icon at bounding box center [327, 37] width 3 height 5
type input "02-09-2025"
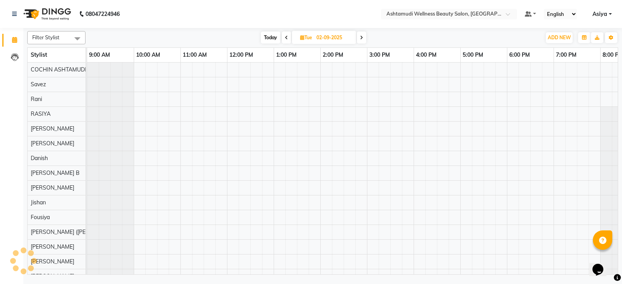
scroll to position [0, 29]
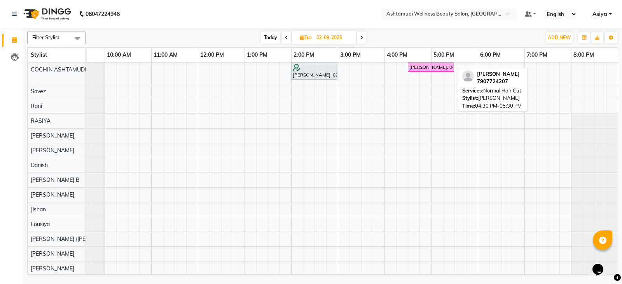
click at [425, 67] on div "[PERSON_NAME], 04:30 PM-05:30 PM, Normal Hair Cut" at bounding box center [431, 67] width 45 height 7
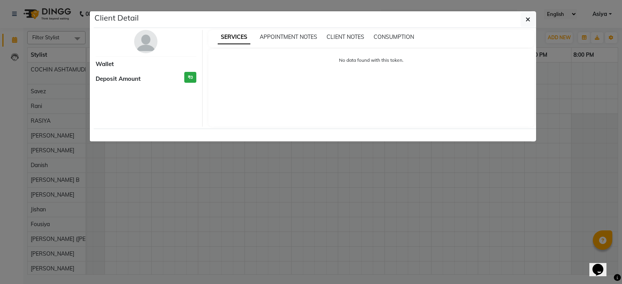
select select "6"
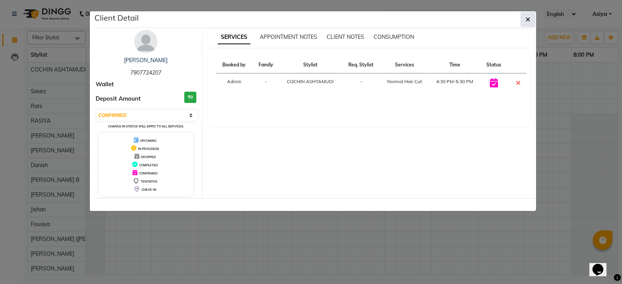
click at [527, 19] on icon "button" at bounding box center [528, 19] width 5 height 6
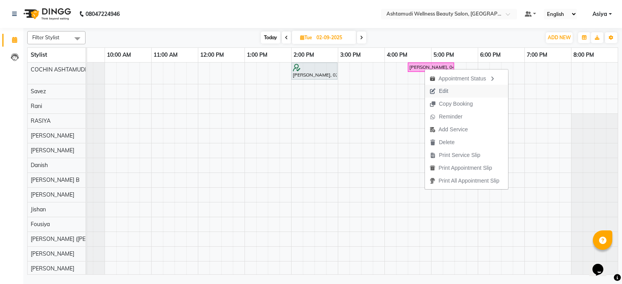
click at [445, 94] on span "Edit" at bounding box center [443, 91] width 9 height 8
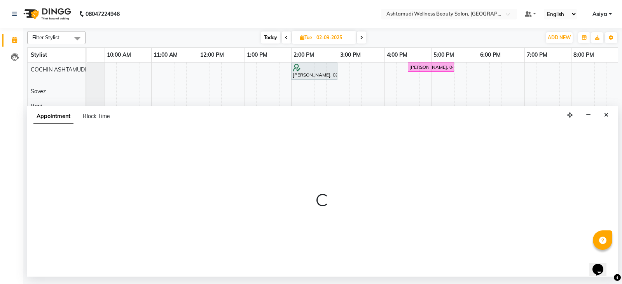
select select "tentative"
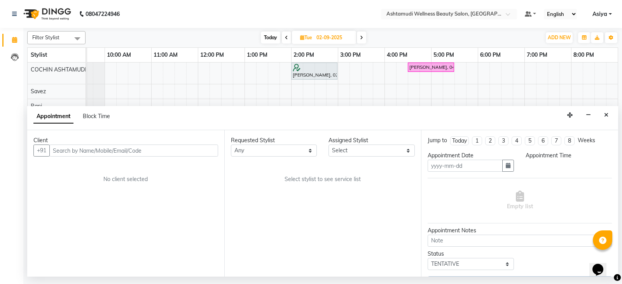
type input "02-09-2025"
select select "27313"
select select "confirm booking"
select select "990"
select select "2008"
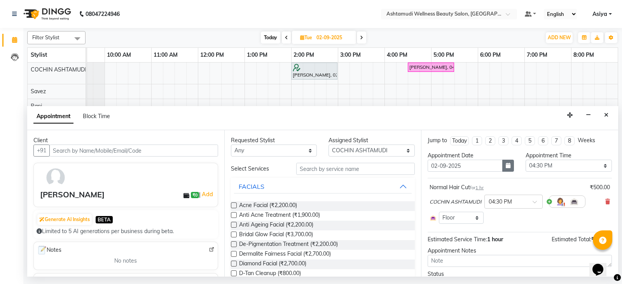
click at [507, 168] on icon "button" at bounding box center [508, 165] width 5 height 5
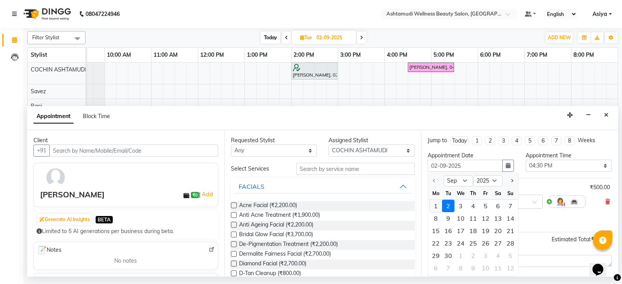
click at [435, 208] on div "1" at bounding box center [435, 206] width 12 height 12
type input "[DATE]"
select select "990"
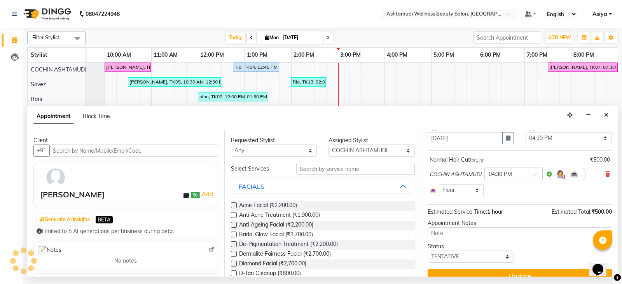
scroll to position [40, 0]
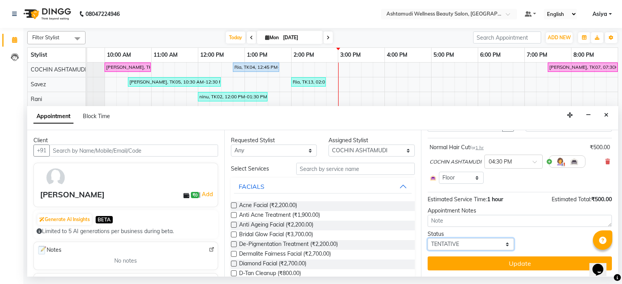
click at [464, 247] on select "Select TENTATIVE CONFIRM CHECK-IN UPCOMING" at bounding box center [471, 244] width 86 height 12
select select "confirm booking"
click at [428, 238] on select "Select TENTATIVE CONFIRM CHECK-IN UPCOMING" at bounding box center [471, 244] width 86 height 12
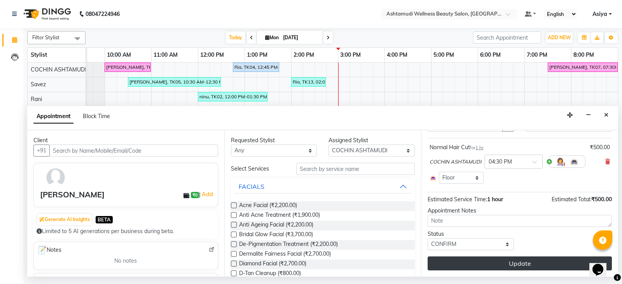
click at [464, 268] on button "Update" at bounding box center [520, 264] width 184 height 14
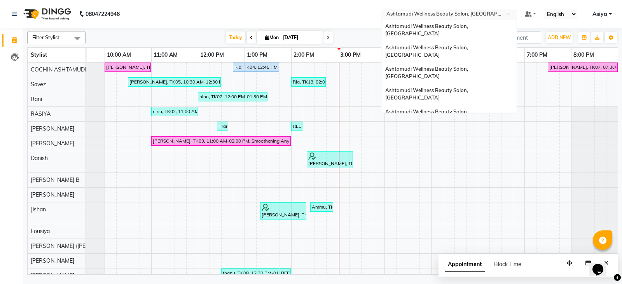
click at [497, 10] on div "Select Location × Ashtamudi Wellness Beauty Salon, [GEOGRAPHIC_DATA]" at bounding box center [449, 14] width 136 height 10
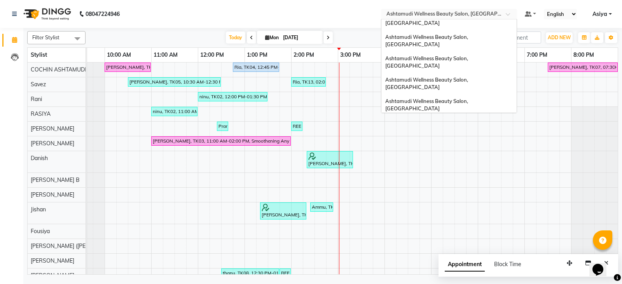
scroll to position [0, 0]
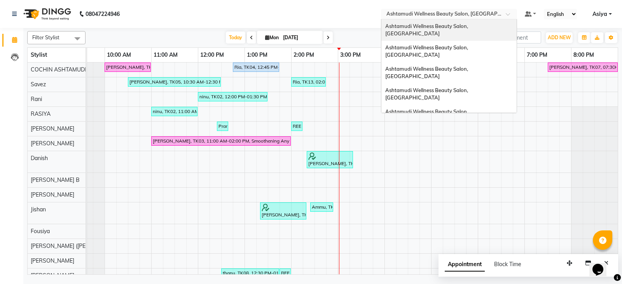
click at [492, 27] on div "Ashtamudi Wellness Beauty Salon, [GEOGRAPHIC_DATA]" at bounding box center [448, 29] width 135 height 21
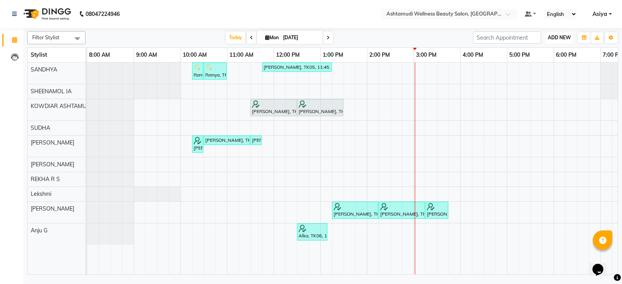
click at [557, 38] on span "ADD NEW" at bounding box center [559, 38] width 23 height 6
click at [550, 56] on button "Add Appointment" at bounding box center [541, 52] width 61 height 10
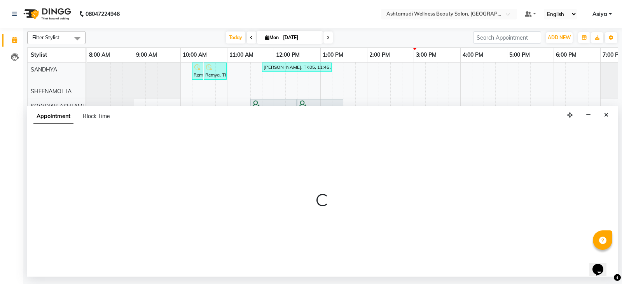
select select "540"
select select "tentative"
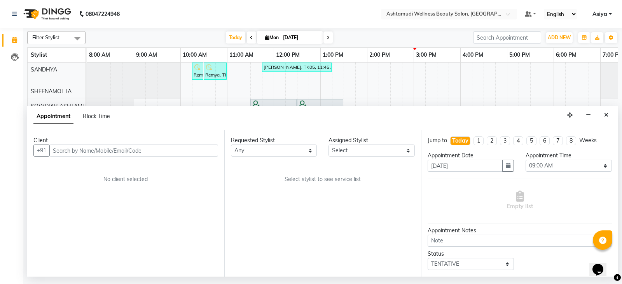
click at [115, 145] on input "text" at bounding box center [133, 151] width 169 height 12
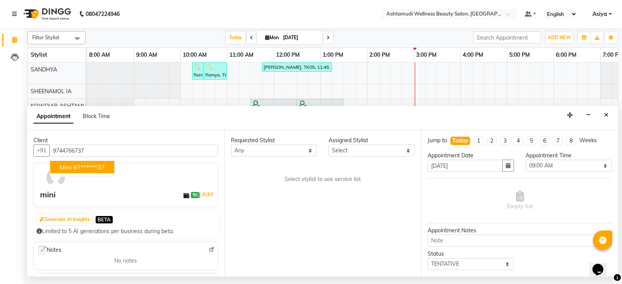
click at [93, 173] on button "mini 97******37" at bounding box center [82, 167] width 64 height 12
type input "97******37"
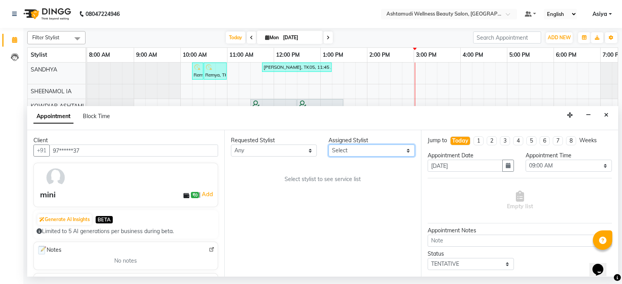
click at [393, 154] on select "Select [PERSON_NAME] Anju G KOWDIAR ASHTAMUDI [PERSON_NAME] R S [PERSON_NAME] […" at bounding box center [371, 151] width 86 height 12
select select "27461"
click at [328, 145] on select "Select [PERSON_NAME] Anju G KOWDIAR ASHTAMUDI [PERSON_NAME] R S [PERSON_NAME] […" at bounding box center [371, 151] width 86 height 12
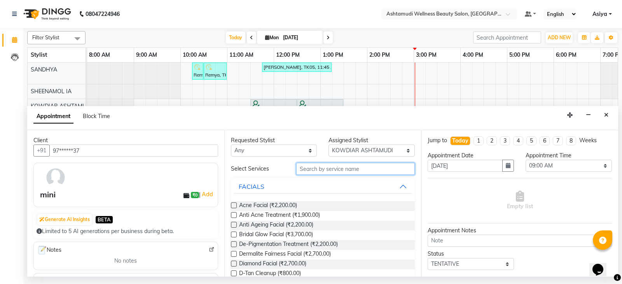
click at [335, 168] on input "text" at bounding box center [355, 169] width 119 height 12
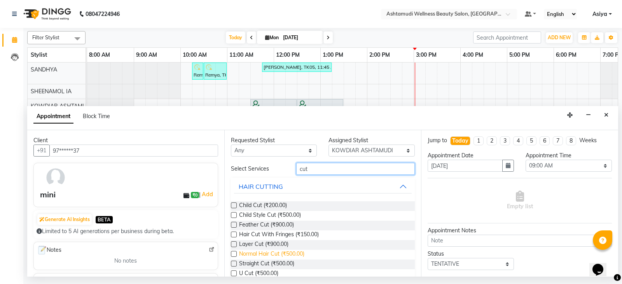
type input "cut"
click at [254, 257] on span "Normal Hair Cut (₹500.00)" at bounding box center [271, 255] width 65 height 10
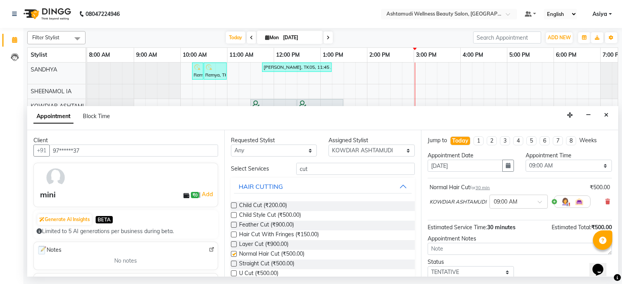
checkbox input "false"
click at [583, 168] on select "Select 09:00 AM 09:15 AM 09:30 AM 09:45 AM 10:00 AM 10:15 AM 10:30 AM 10:45 AM …" at bounding box center [569, 166] width 86 height 12
select select "660"
click at [526, 160] on select "Select 09:00 AM 09:15 AM 09:30 AM 09:45 AM 10:00 AM 10:15 AM 10:30 AM 10:45 AM …" at bounding box center [569, 166] width 86 height 12
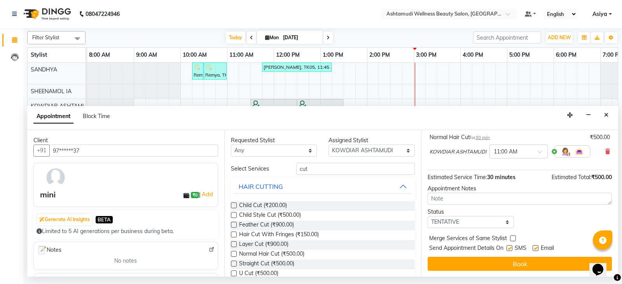
scroll to position [51, 0]
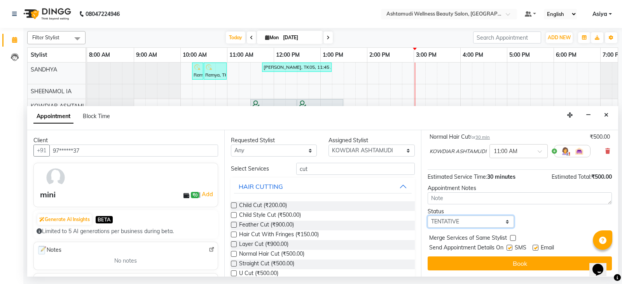
drag, startPoint x: 454, startPoint y: 220, endPoint x: 453, endPoint y: 226, distance: 6.3
click at [454, 220] on select "Select TENTATIVE CONFIRM CHECK-IN UPCOMING" at bounding box center [471, 222] width 86 height 12
select select "confirm booking"
click at [428, 216] on select "Select TENTATIVE CONFIRM CHECK-IN UPCOMING" at bounding box center [471, 222] width 86 height 12
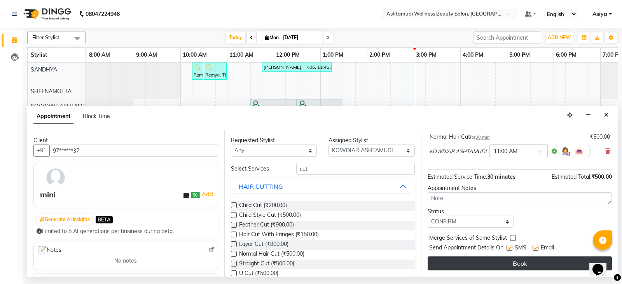
click at [462, 264] on button "Book" at bounding box center [520, 264] width 184 height 14
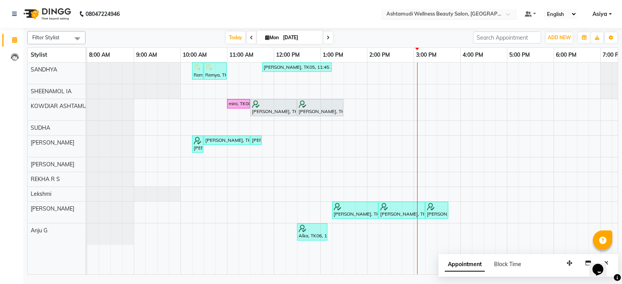
click at [480, 14] on input "text" at bounding box center [441, 15] width 113 height 8
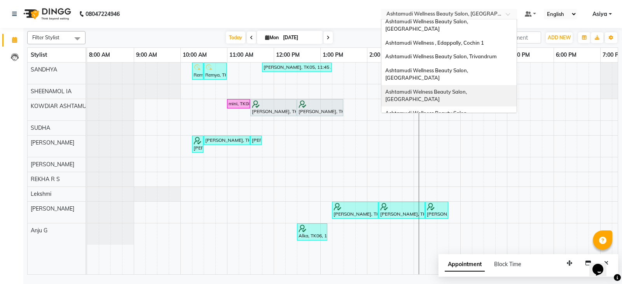
scroll to position [107, 0]
